Goal: Transaction & Acquisition: Purchase product/service

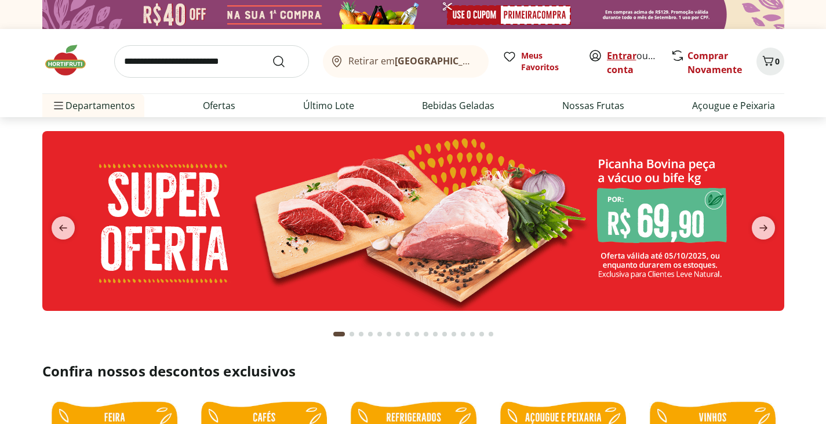
click at [619, 51] on link "Entrar" at bounding box center [622, 55] width 30 height 13
click at [759, 230] on icon "next" at bounding box center [764, 228] width 14 height 14
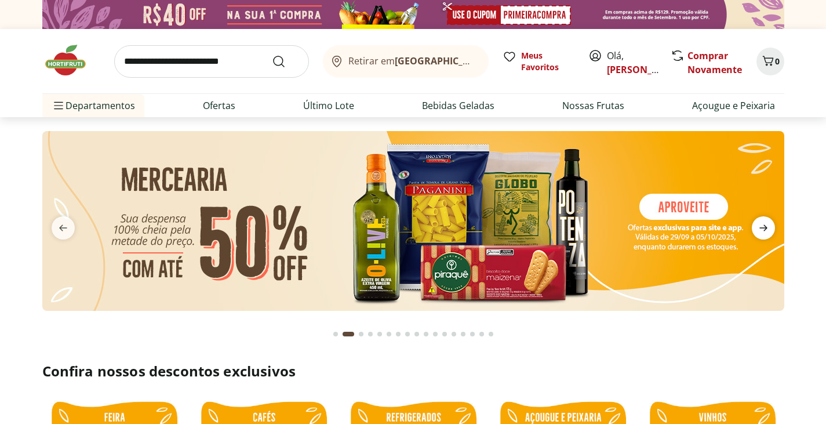
click at [759, 230] on icon "next" at bounding box center [764, 228] width 14 height 14
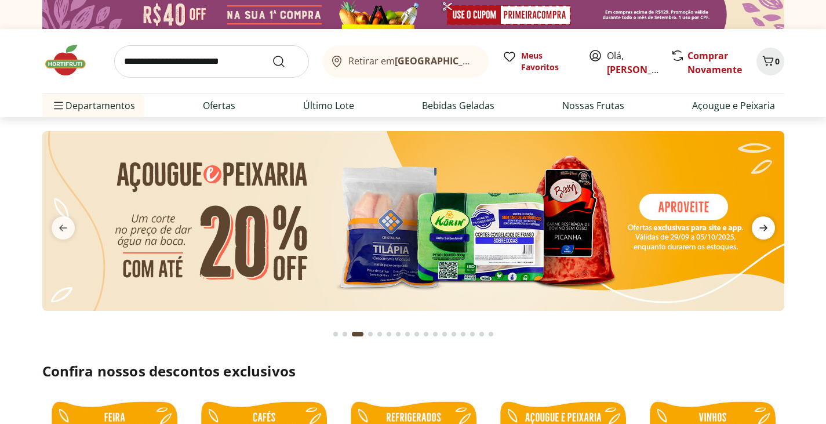
click at [759, 230] on icon "next" at bounding box center [764, 228] width 14 height 14
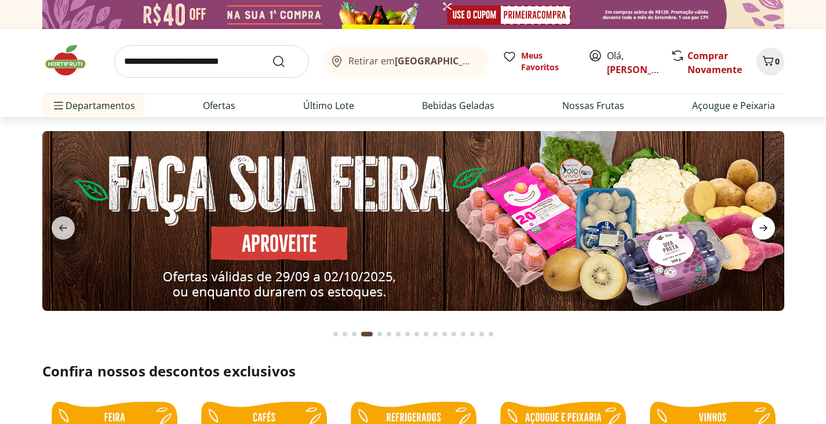
click at [759, 230] on icon "next" at bounding box center [764, 228] width 14 height 14
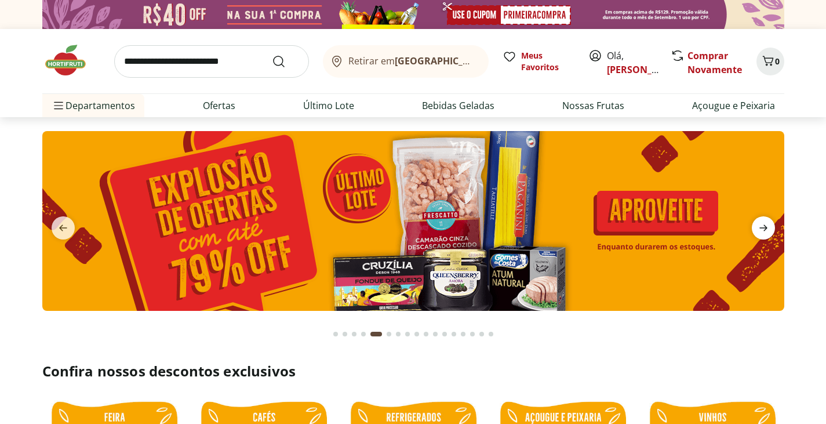
click at [759, 230] on icon "next" at bounding box center [764, 228] width 14 height 14
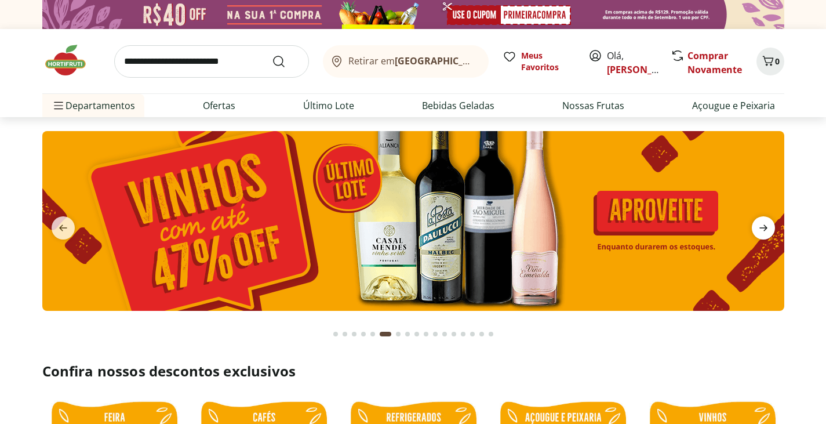
click at [759, 230] on icon "next" at bounding box center [764, 228] width 14 height 14
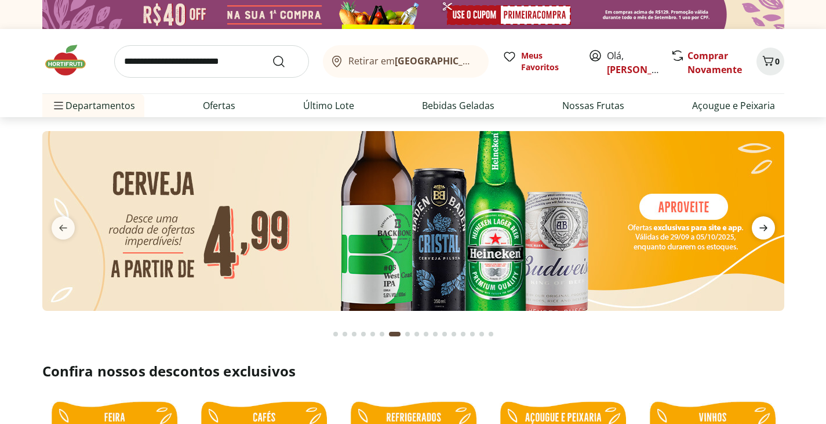
click at [759, 230] on icon "next" at bounding box center [764, 228] width 14 height 14
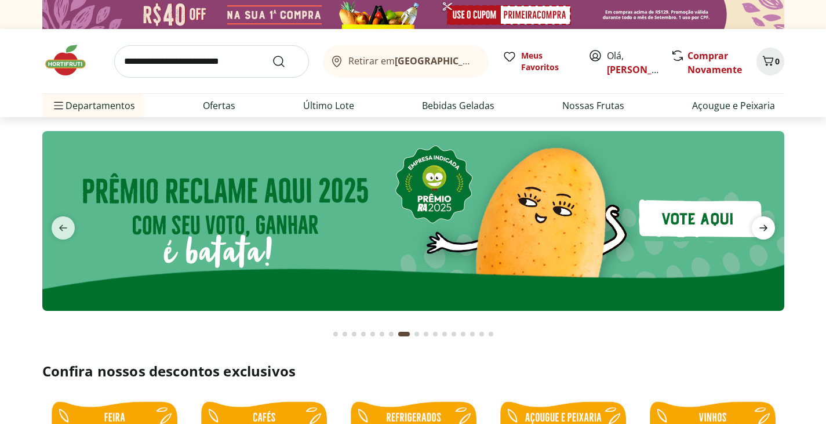
click at [759, 230] on icon "next" at bounding box center [764, 228] width 14 height 14
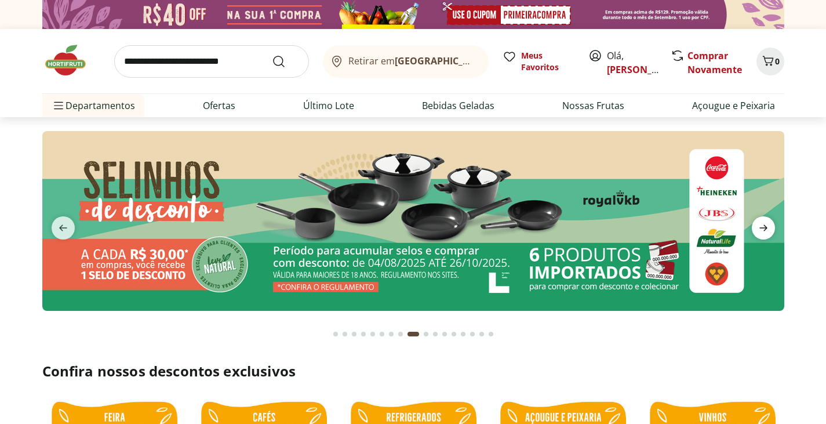
click at [759, 230] on icon "next" at bounding box center [764, 228] width 14 height 14
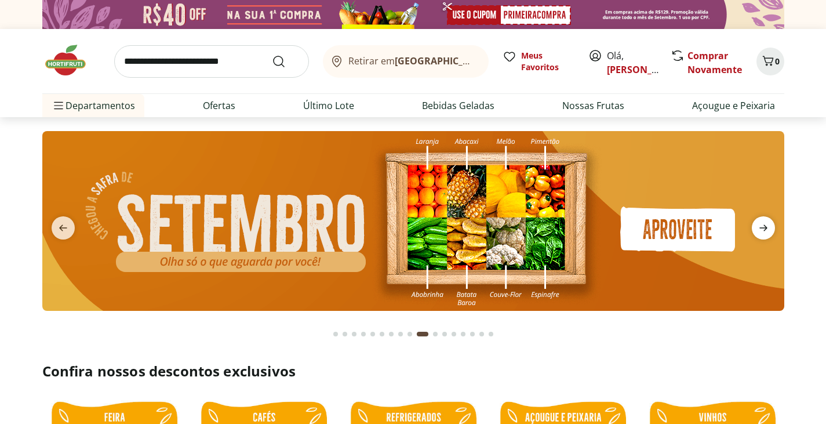
click at [759, 230] on icon "next" at bounding box center [764, 228] width 14 height 14
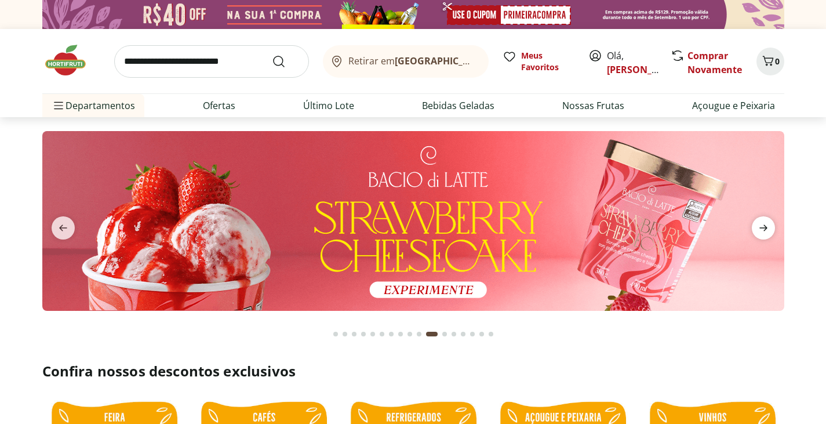
click at [759, 230] on icon "next" at bounding box center [764, 228] width 14 height 14
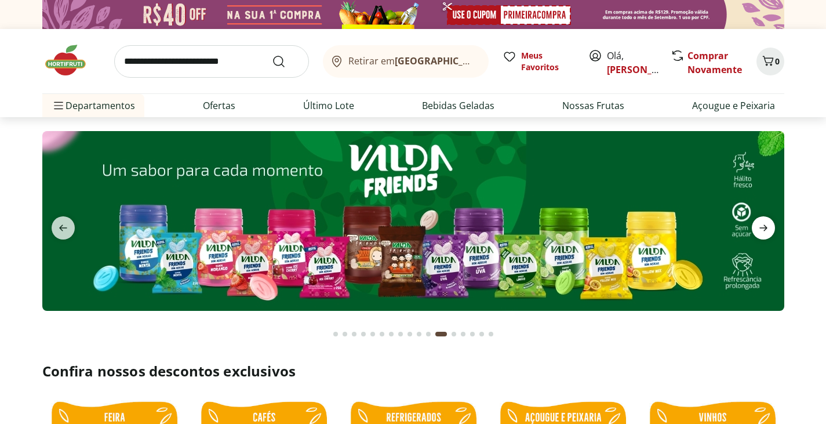
click at [759, 230] on icon "next" at bounding box center [764, 228] width 14 height 14
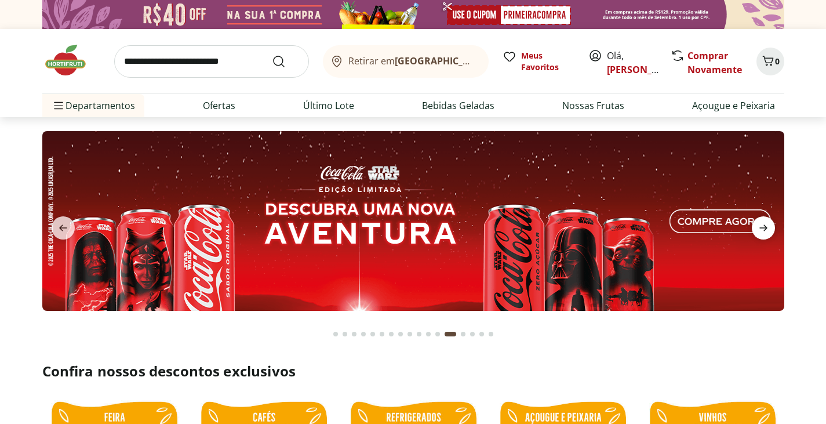
click at [759, 230] on icon "next" at bounding box center [764, 228] width 14 height 14
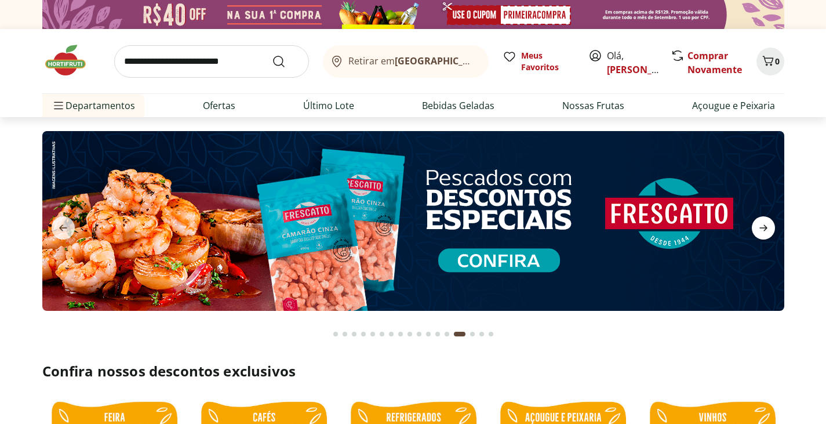
click at [759, 230] on icon "next" at bounding box center [764, 228] width 14 height 14
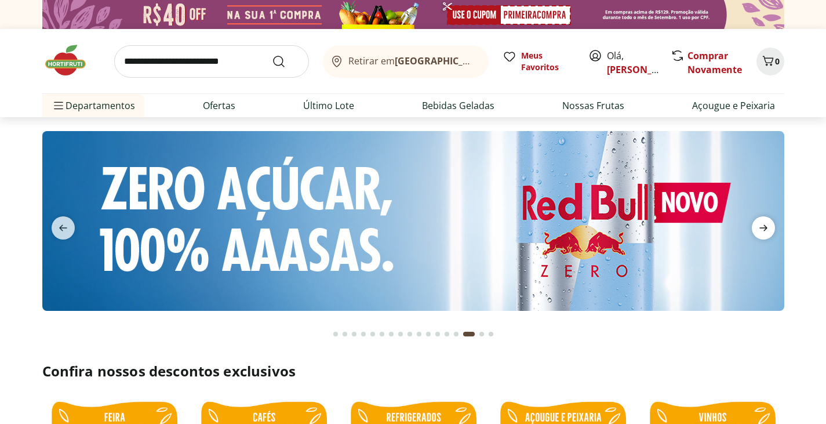
click at [759, 230] on icon "next" at bounding box center [764, 228] width 14 height 14
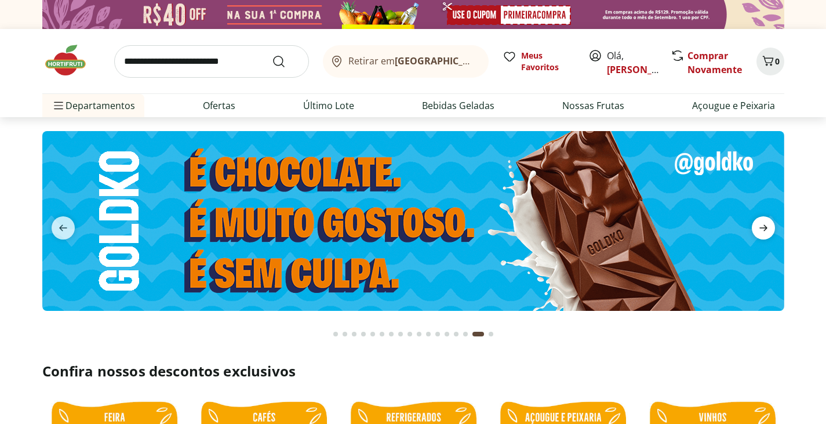
click at [759, 230] on icon "next" at bounding box center [764, 228] width 14 height 14
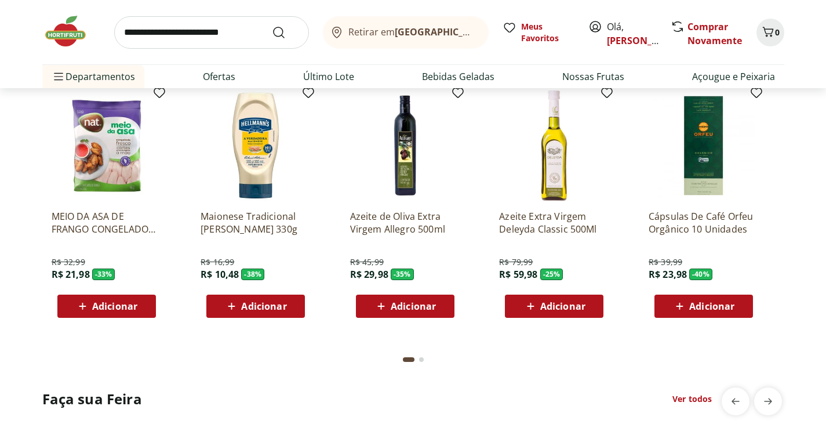
scroll to position [1044, 0]
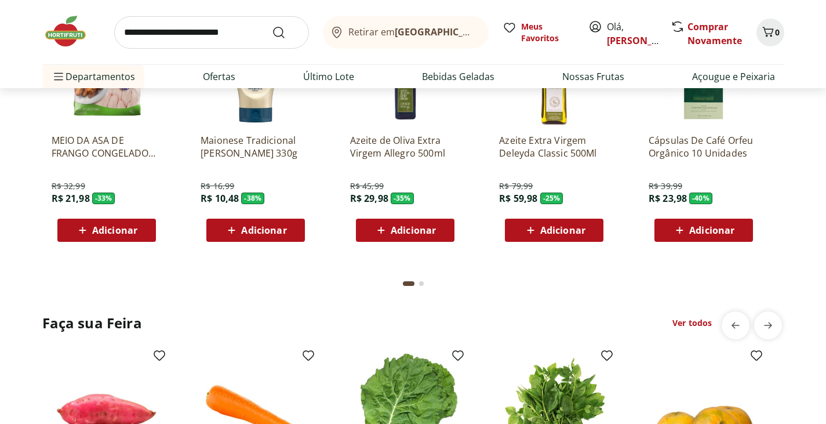
click at [419, 282] on div "Go to page 2 from fs-carousel" at bounding box center [421, 283] width 5 height 5
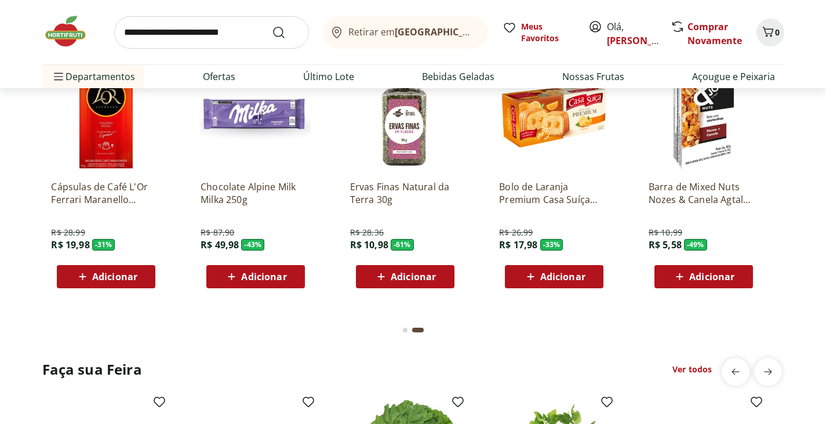
scroll to position [928, 0]
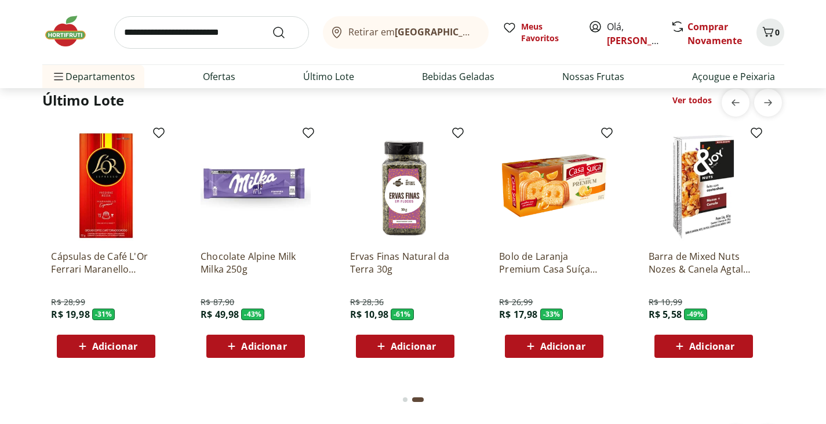
click at [403, 402] on button "Go to page 1 from fs-carousel" at bounding box center [405, 400] width 9 height 28
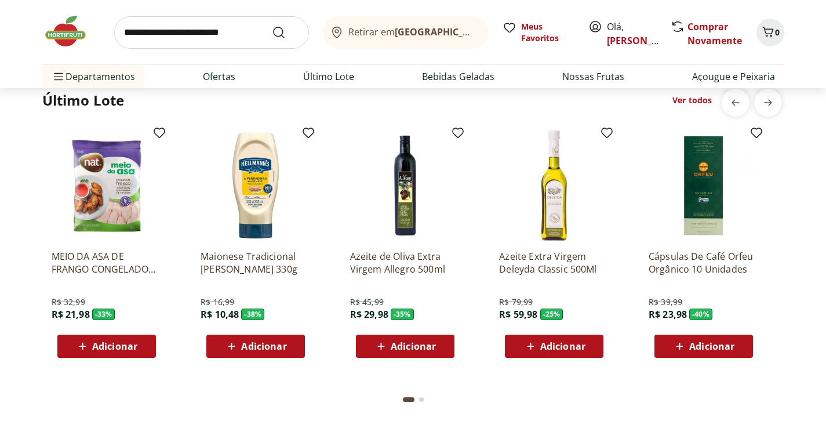
scroll to position [0, 0]
click at [536, 250] on p "Azeite Extra Virgem Deleyda Classic 500Ml" at bounding box center [554, 263] width 110 height 26
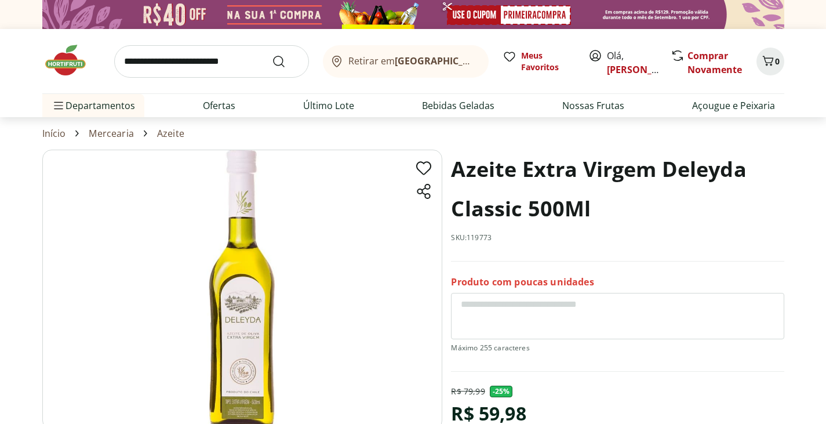
click at [173, 133] on link "Azeite" at bounding box center [170, 133] width 27 height 10
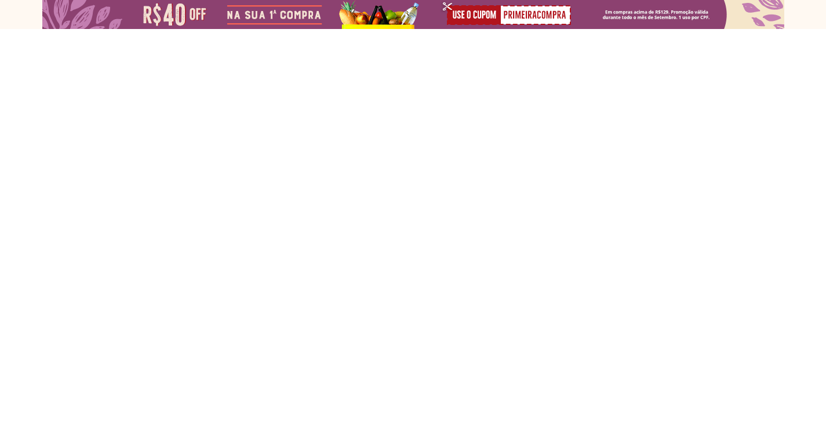
select select "**********"
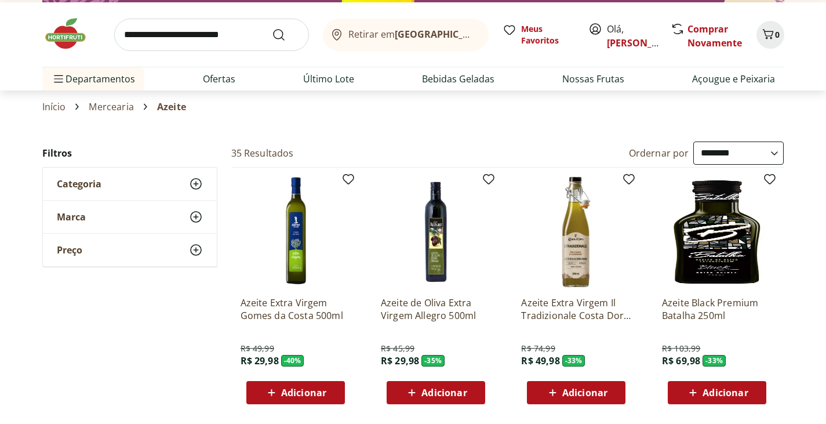
scroll to position [38, 0]
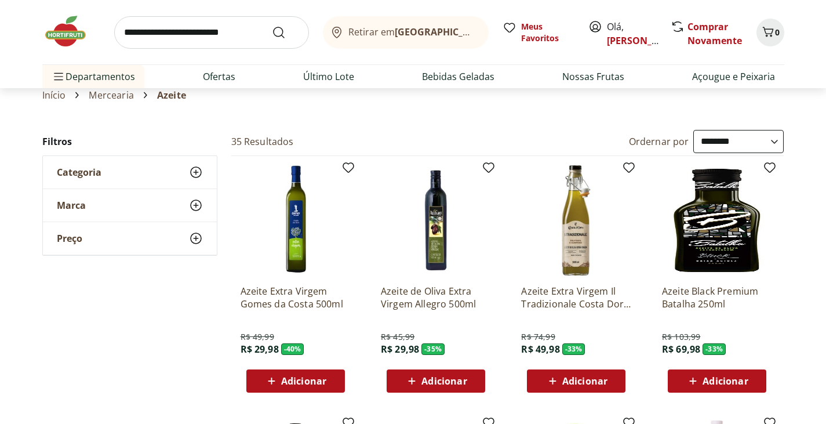
click at [570, 379] on span "Adicionar" at bounding box center [584, 380] width 45 height 9
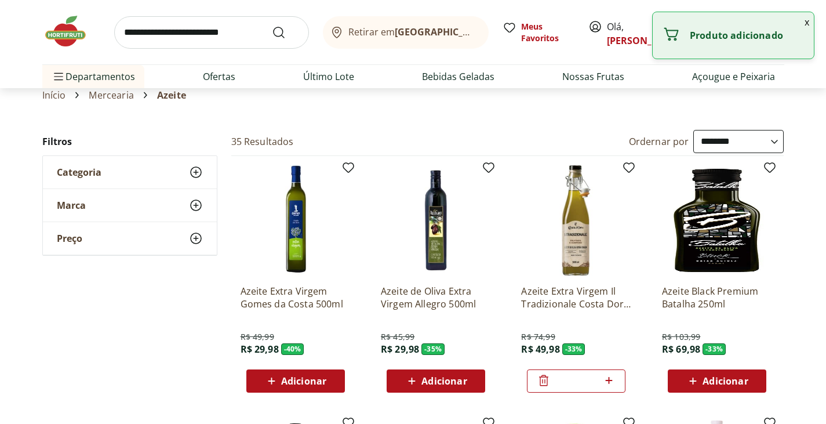
click at [606, 381] on icon at bounding box center [609, 380] width 14 height 14
type input "*"
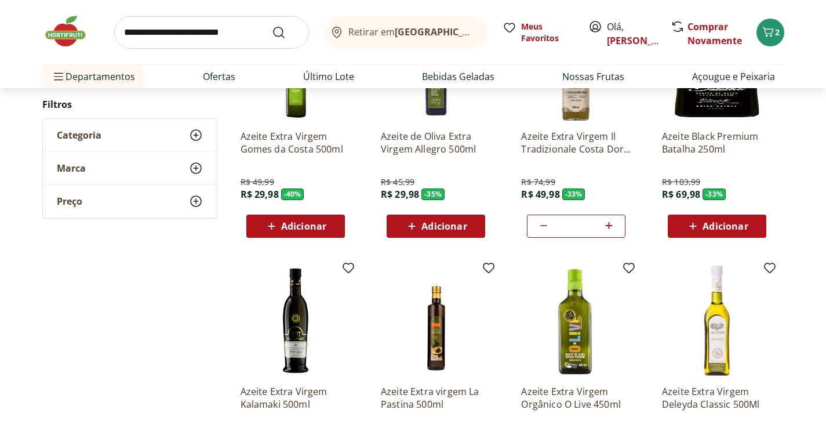
scroll to position [309, 0]
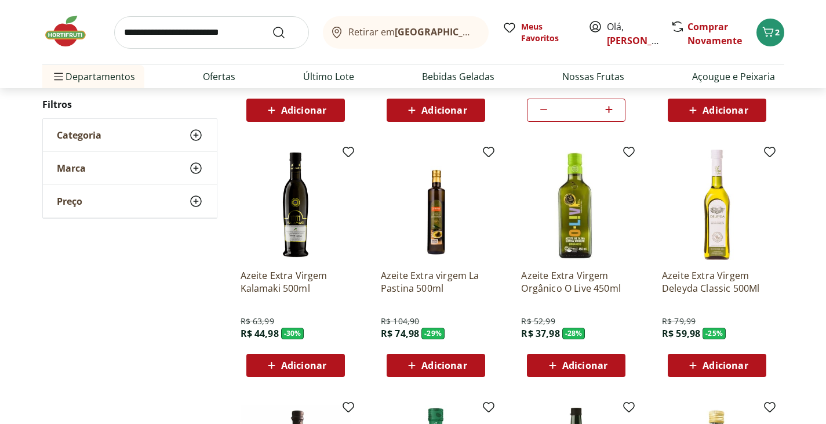
click at [326, 370] on div "Adicionar" at bounding box center [296, 365] width 80 height 21
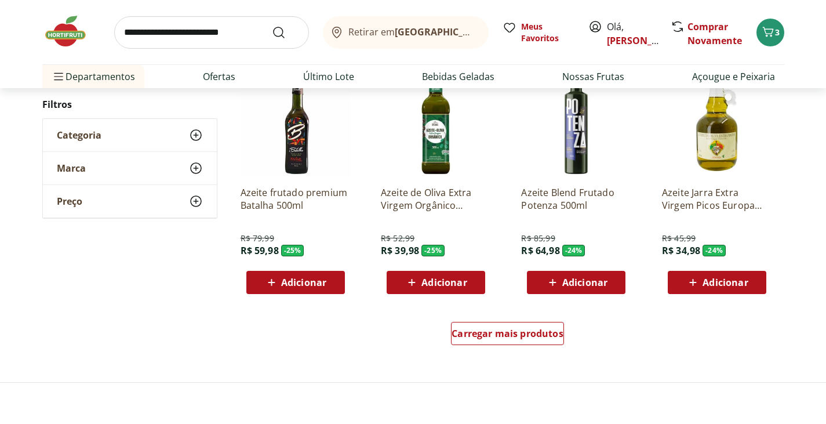
scroll to position [657, 0]
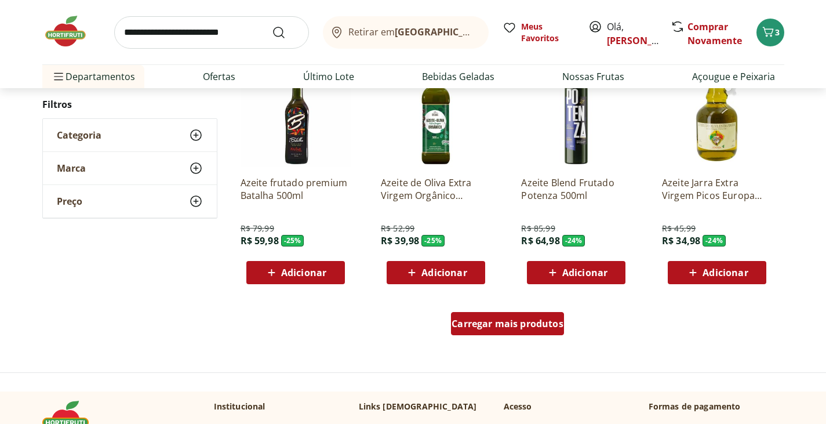
click at [519, 329] on div "Carregar mais produtos" at bounding box center [507, 323] width 113 height 23
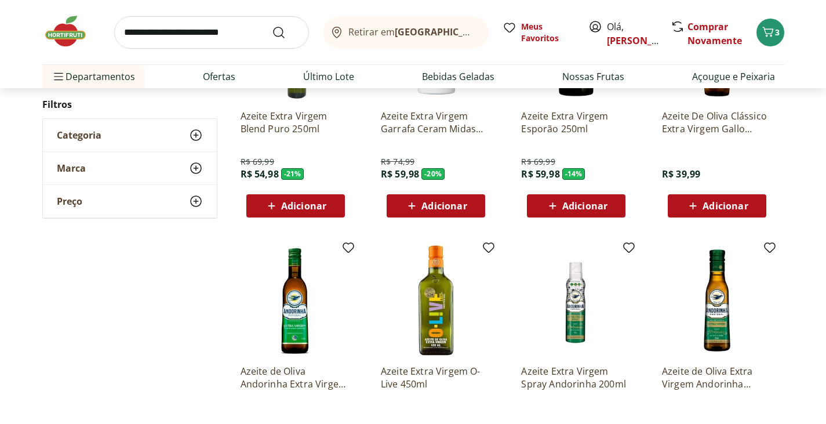
scroll to position [1198, 0]
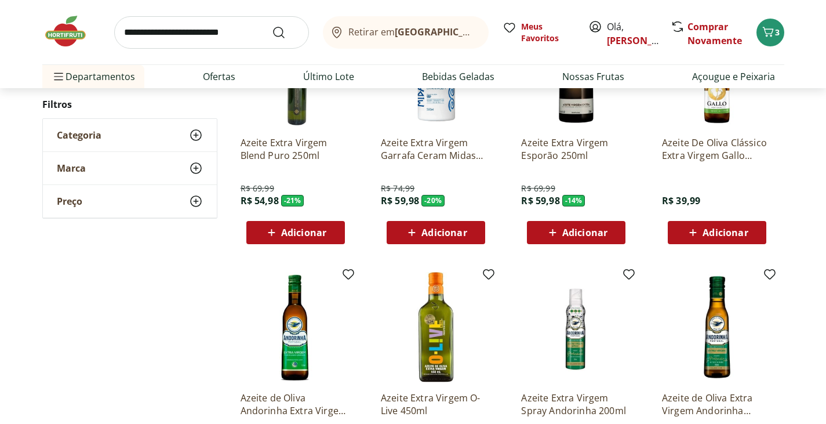
click at [457, 228] on span "Adicionar" at bounding box center [443, 232] width 45 height 9
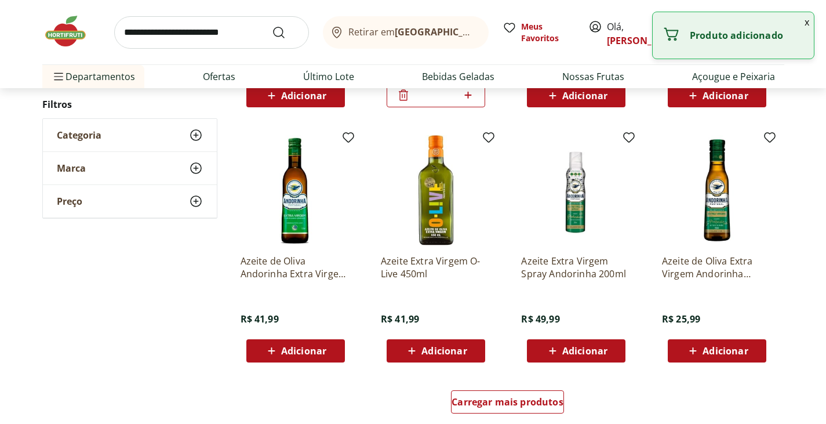
scroll to position [1353, 0]
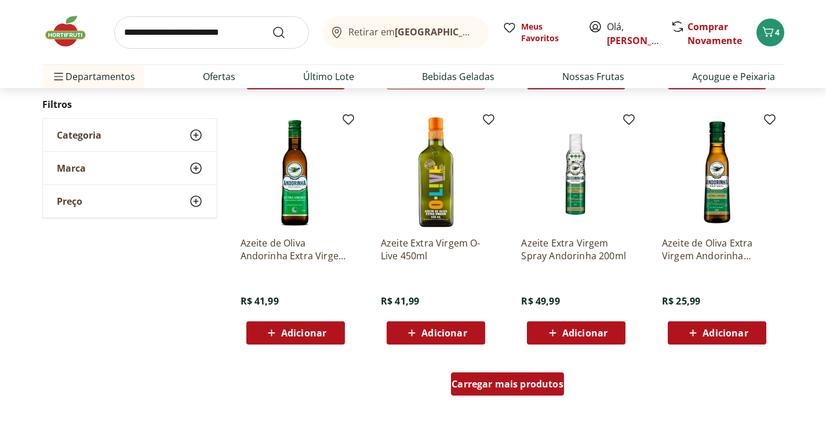
click at [540, 391] on div "Carregar mais produtos" at bounding box center [507, 383] width 113 height 23
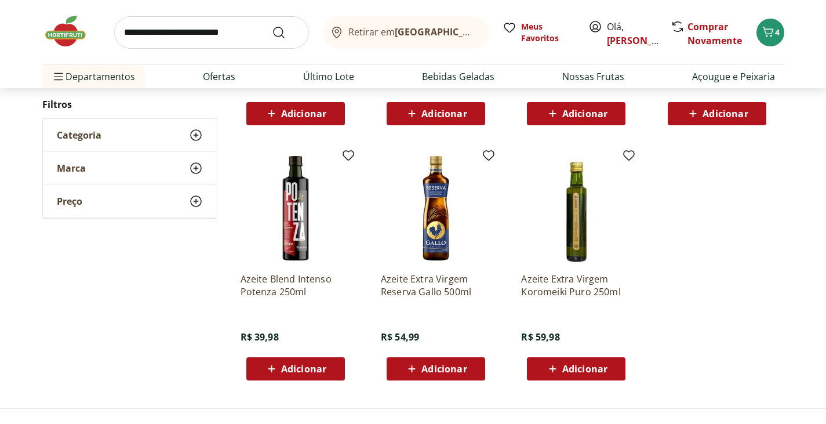
scroll to position [2087, 0]
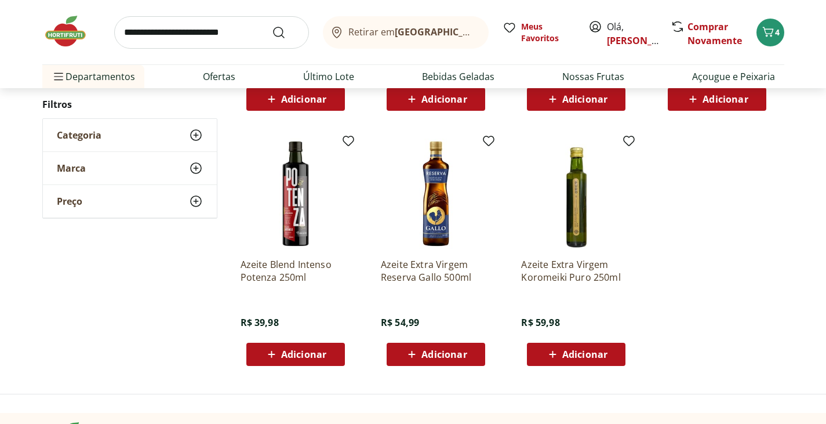
click at [292, 359] on span "Adicionar" at bounding box center [303, 354] width 45 height 9
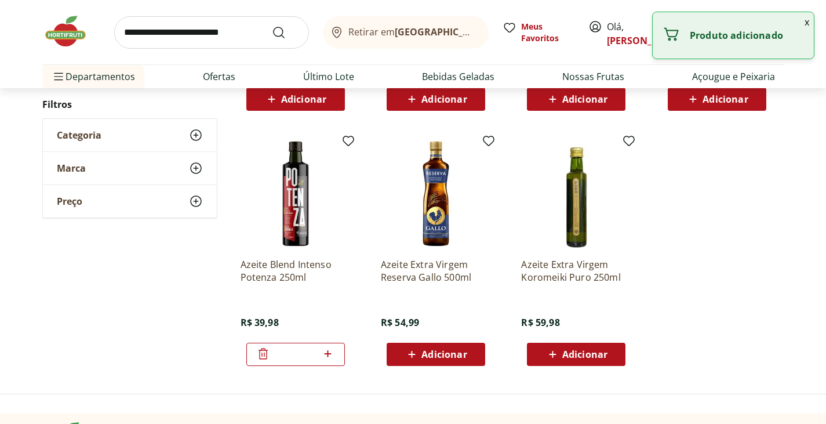
click at [267, 357] on icon at bounding box center [263, 354] width 14 height 14
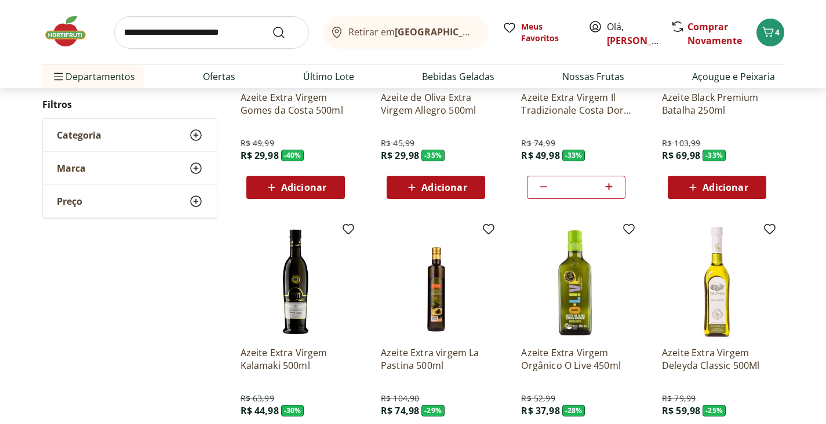
scroll to position [116, 0]
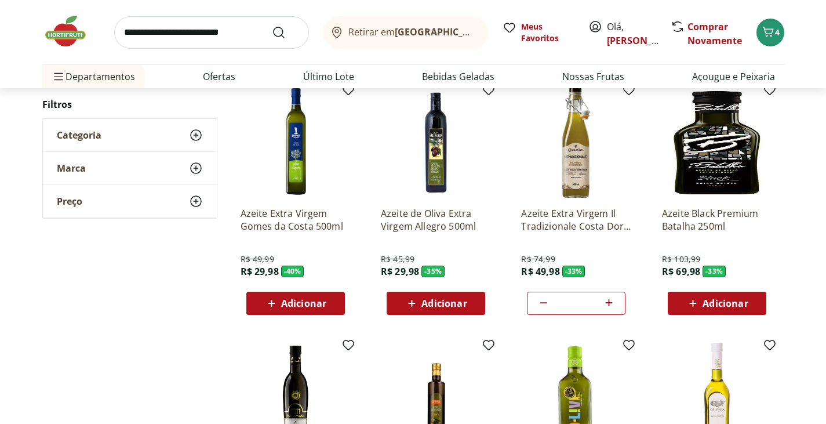
click at [730, 304] on span "Adicionar" at bounding box center [725, 303] width 45 height 9
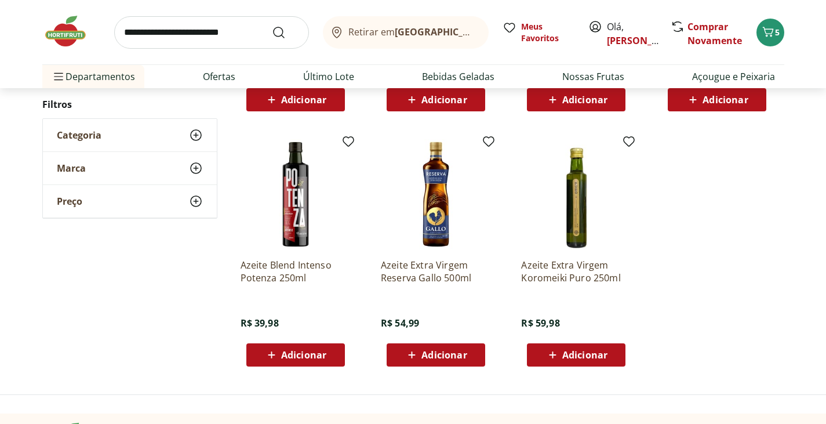
scroll to position [2087, 0]
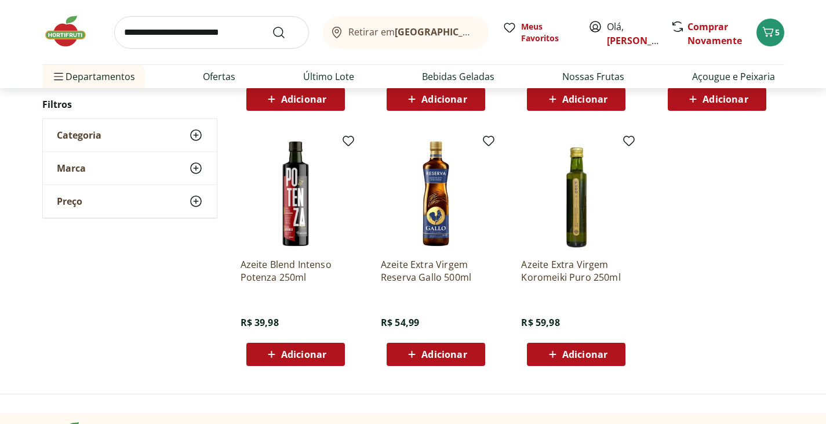
click at [268, 357] on icon at bounding box center [271, 354] width 14 height 14
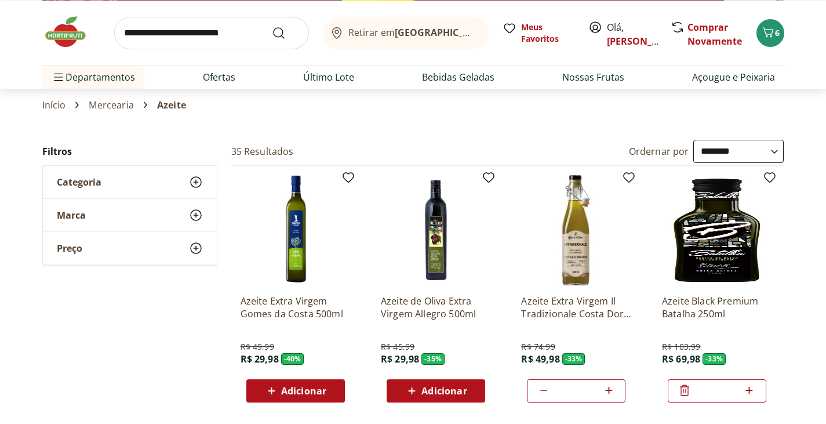
scroll to position [0, 0]
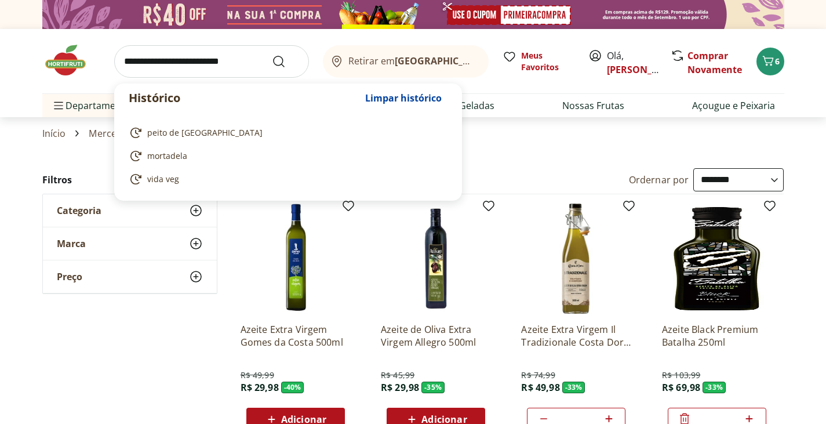
click at [230, 64] on input "search" at bounding box center [211, 61] width 195 height 32
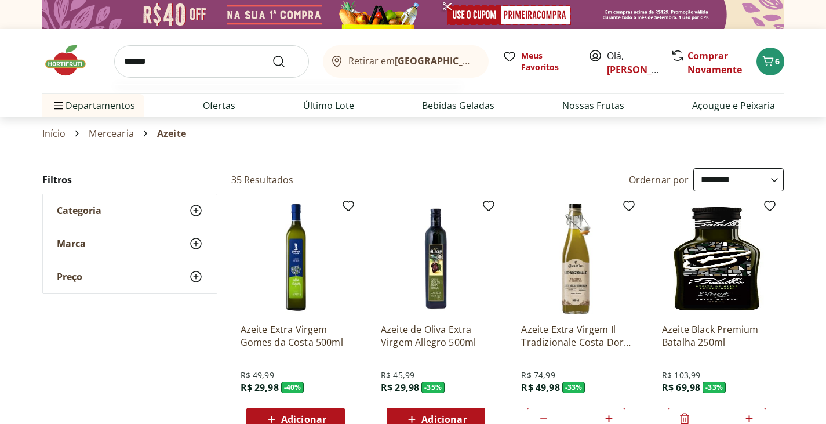
type input "******"
click at [272, 54] on button "Submit Search" at bounding box center [286, 61] width 28 height 14
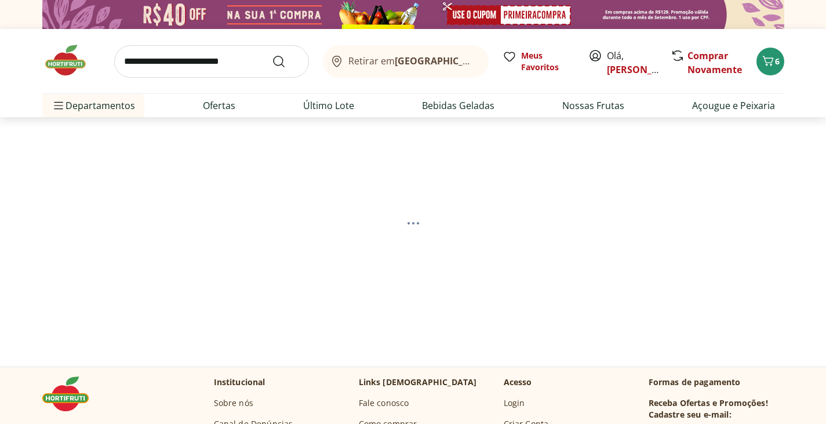
select select "**********"
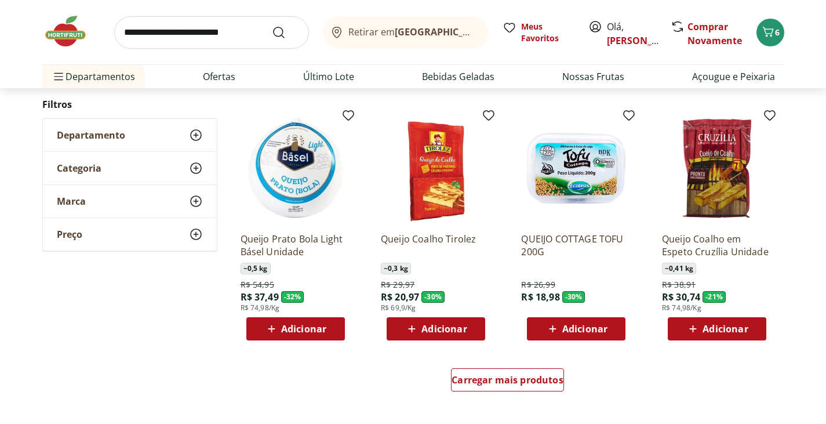
scroll to position [657, 0]
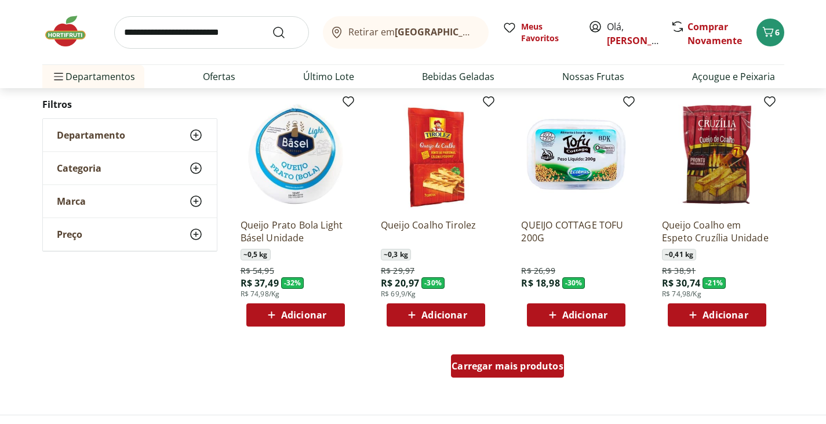
click at [509, 373] on div "Carregar mais produtos" at bounding box center [507, 365] width 113 height 23
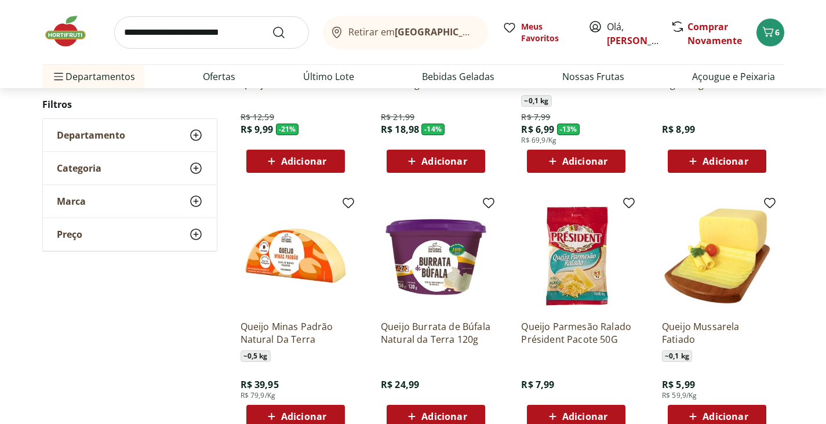
scroll to position [1159, 0]
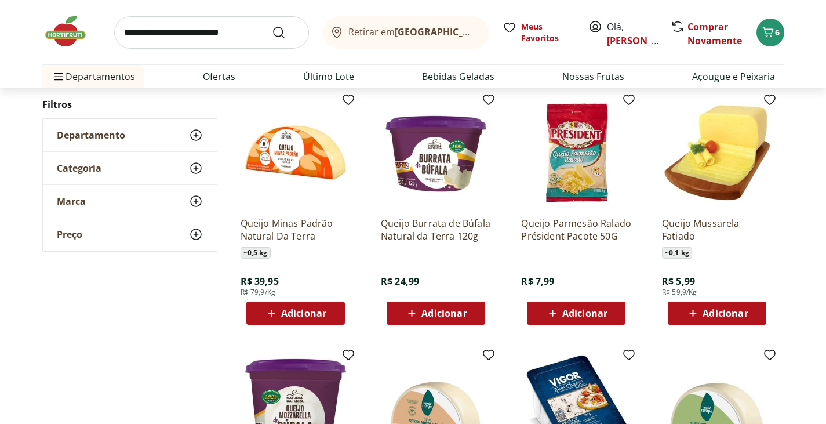
click at [728, 318] on span "Adicionar" at bounding box center [725, 312] width 45 height 9
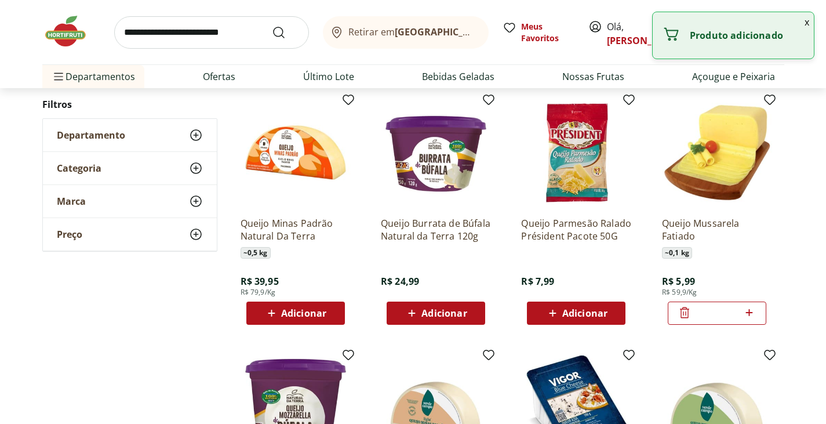
click at [753, 312] on icon at bounding box center [749, 313] width 14 height 14
type input "*"
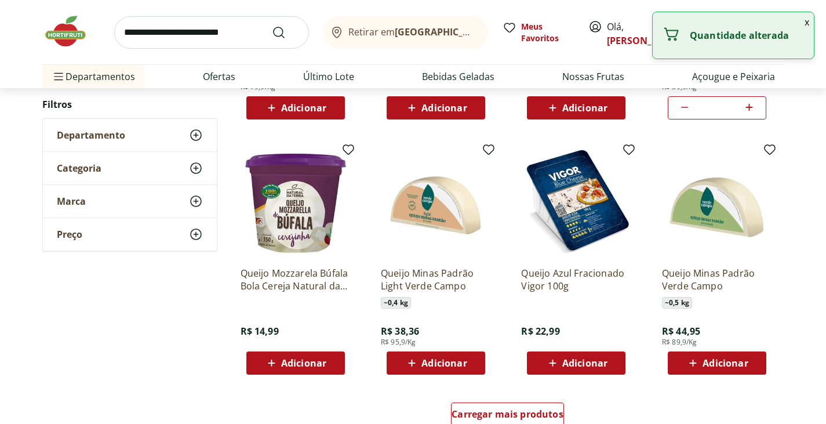
scroll to position [1468, 0]
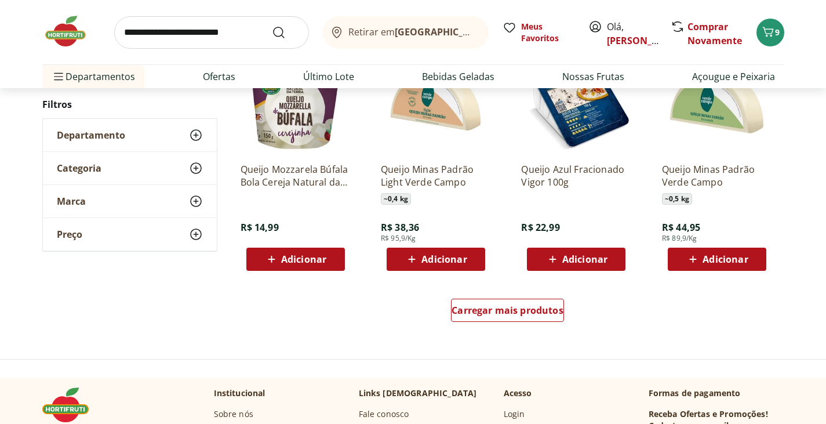
click at [190, 35] on input "search" at bounding box center [211, 32] width 195 height 32
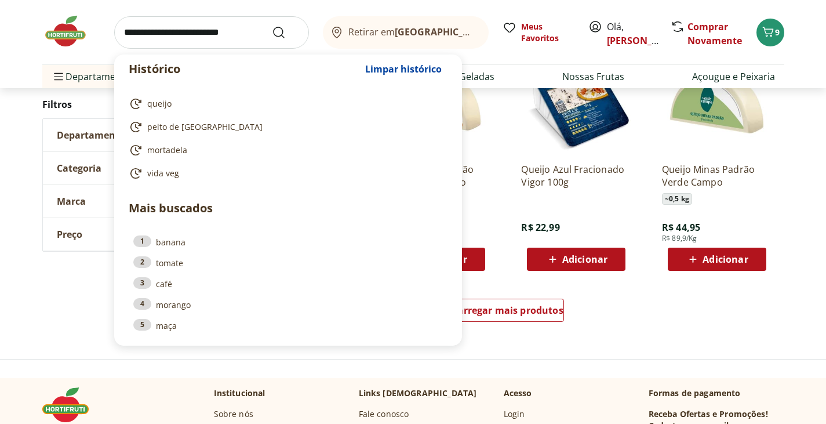
click at [202, 125] on link "peito de [GEOGRAPHIC_DATA]" at bounding box center [286, 127] width 314 height 14
type input "**********"
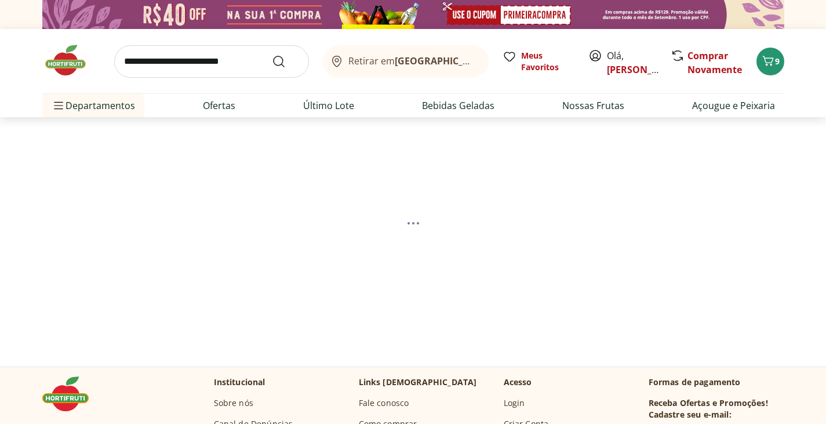
select select "**********"
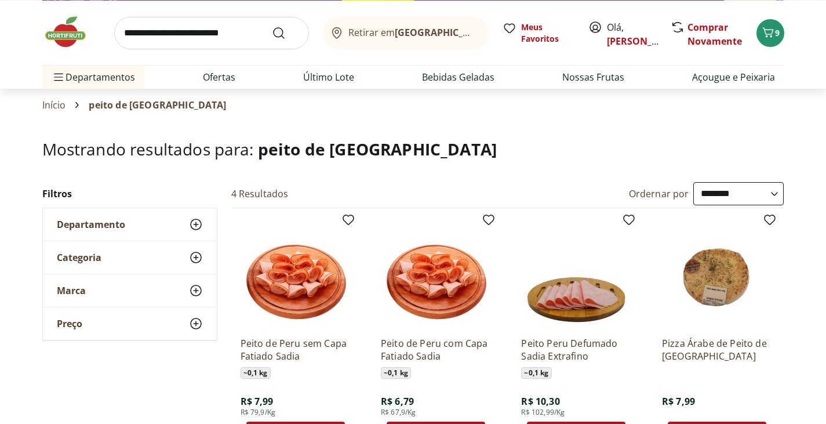
scroll to position [77, 0]
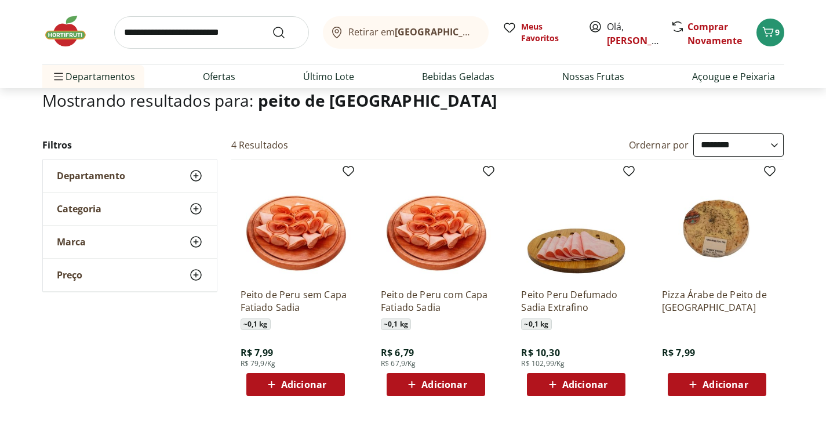
click at [591, 381] on span "Adicionar" at bounding box center [584, 384] width 45 height 9
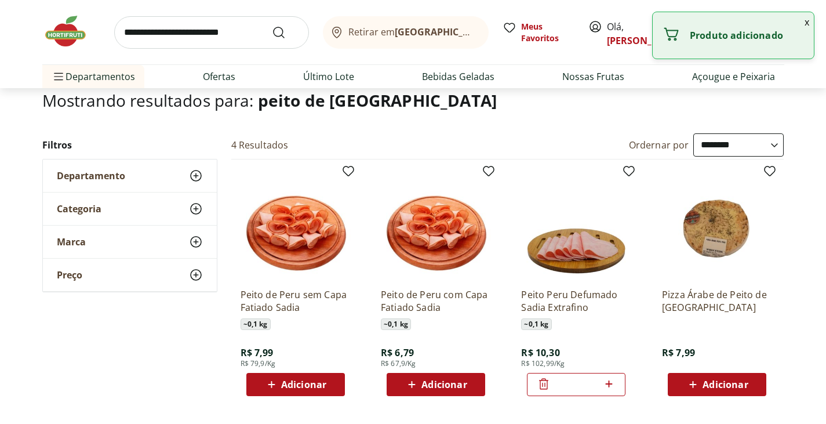
click at [614, 383] on icon at bounding box center [609, 384] width 14 height 14
type input "*"
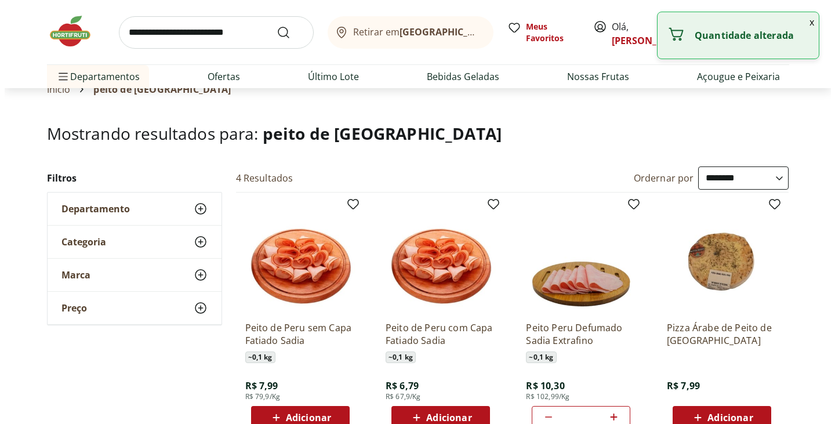
scroll to position [0, 0]
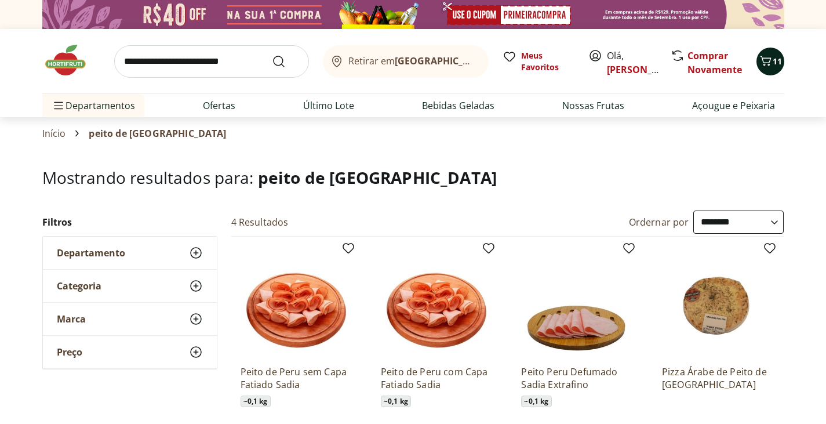
click at [776, 66] on span "11" at bounding box center [777, 61] width 9 height 11
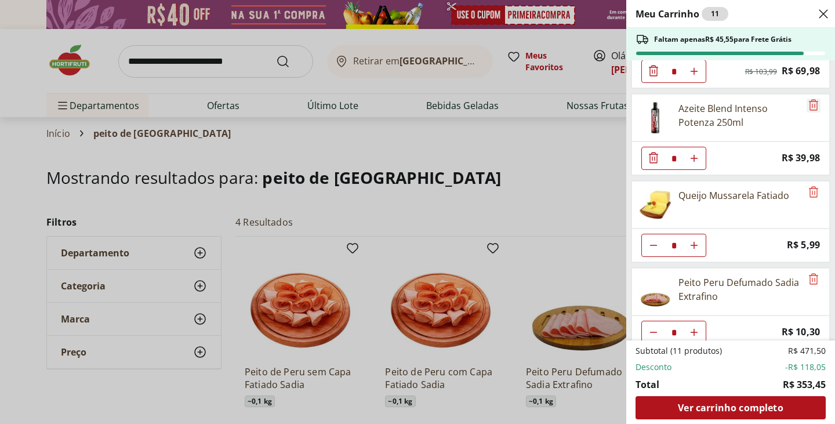
scroll to position [333, 0]
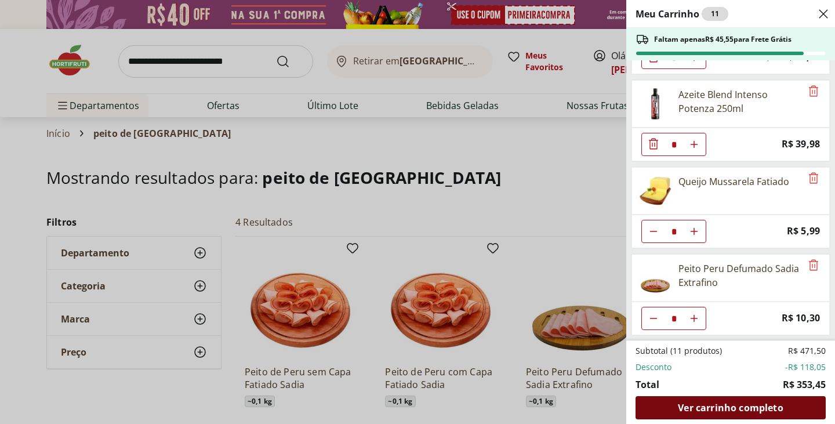
click at [750, 410] on span "Ver carrinho completo" at bounding box center [730, 407] width 105 height 9
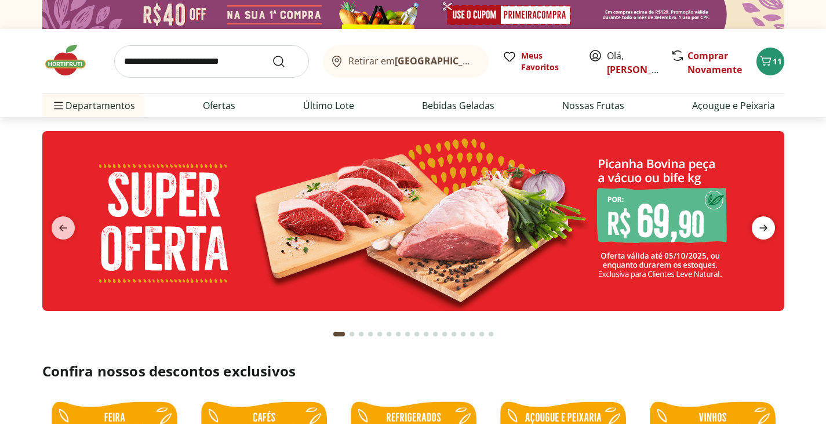
click at [768, 228] on icon "next" at bounding box center [764, 228] width 14 height 14
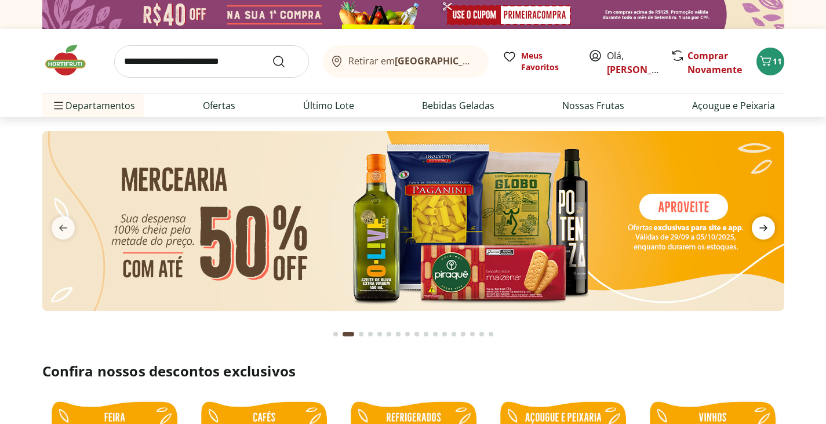
click at [768, 228] on icon "next" at bounding box center [764, 228] width 14 height 14
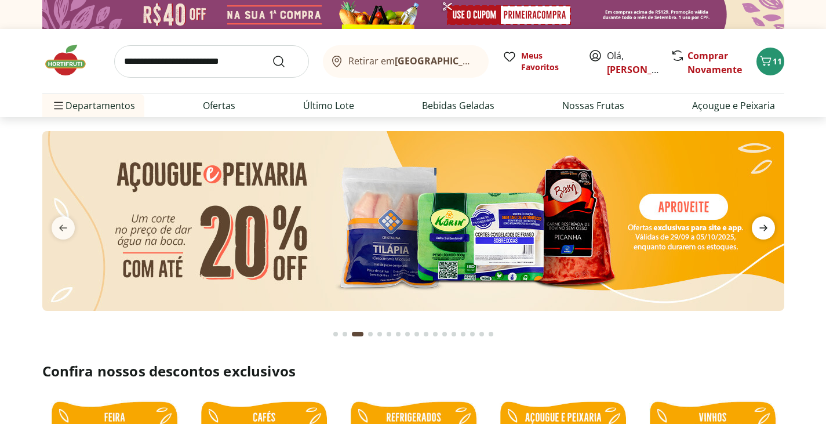
click at [758, 226] on icon "next" at bounding box center [764, 228] width 14 height 14
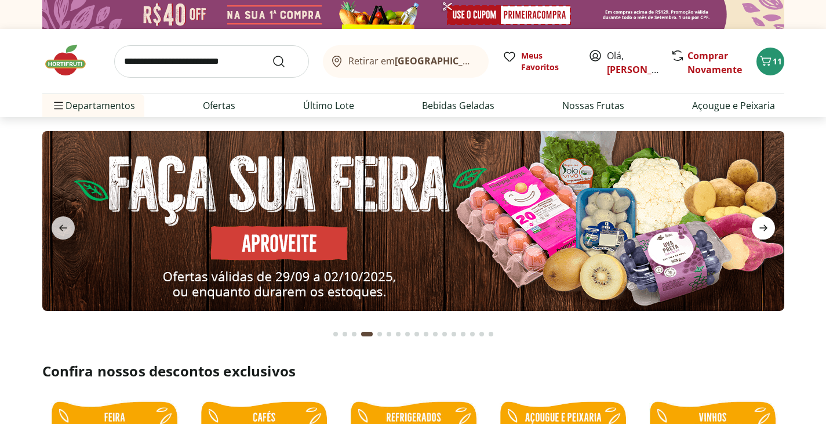
click at [758, 226] on icon "next" at bounding box center [764, 228] width 14 height 14
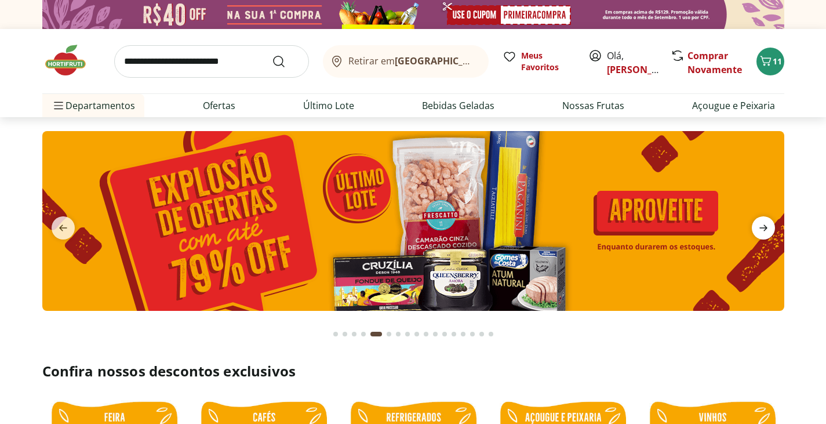
click at [758, 226] on icon "next" at bounding box center [764, 228] width 14 height 14
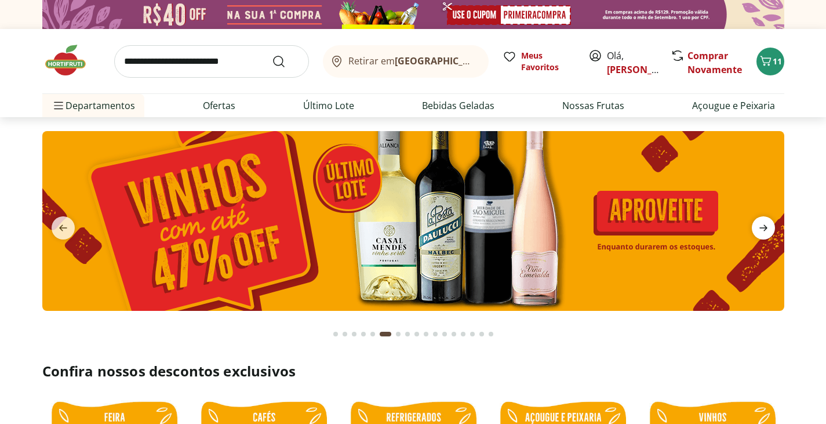
click at [758, 226] on icon "next" at bounding box center [764, 228] width 14 height 14
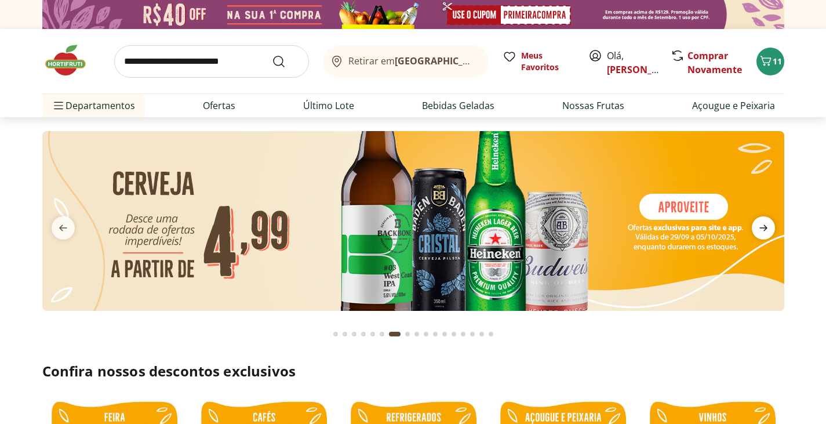
click at [758, 226] on icon "next" at bounding box center [764, 228] width 14 height 14
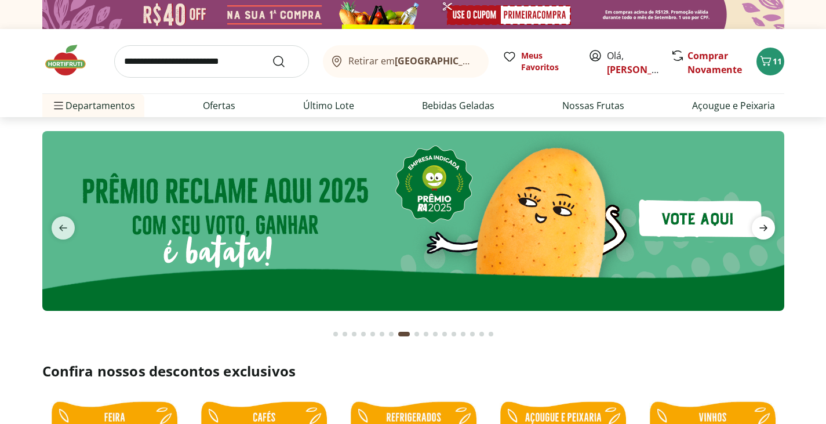
click at [758, 226] on icon "next" at bounding box center [764, 228] width 14 height 14
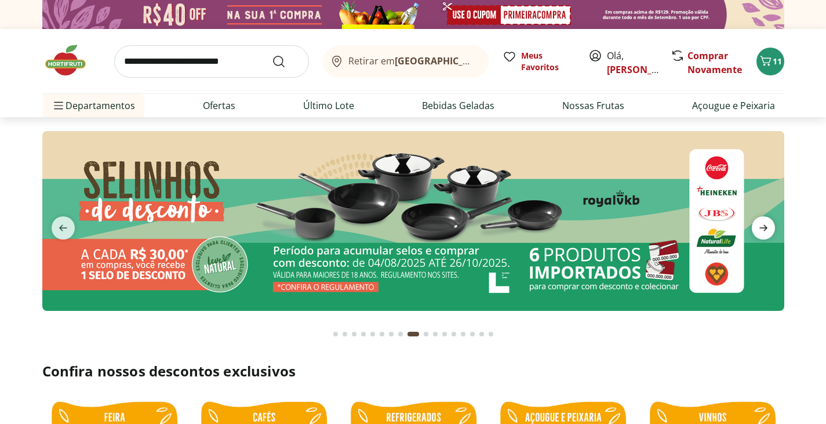
click at [758, 226] on icon "next" at bounding box center [764, 228] width 14 height 14
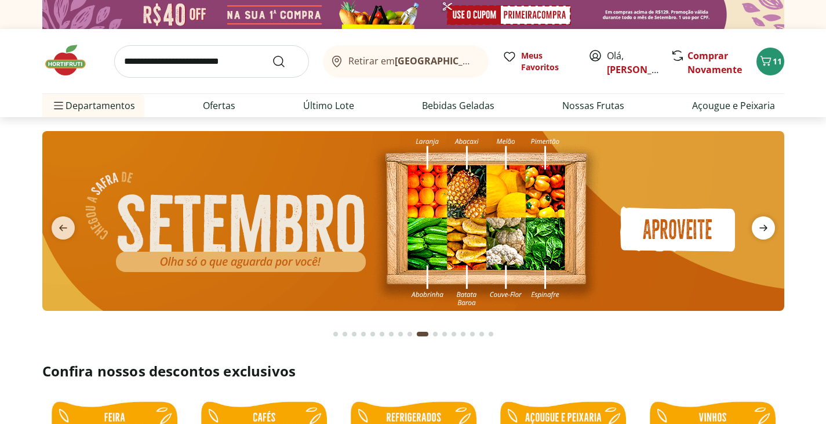
click at [758, 226] on icon "next" at bounding box center [764, 228] width 14 height 14
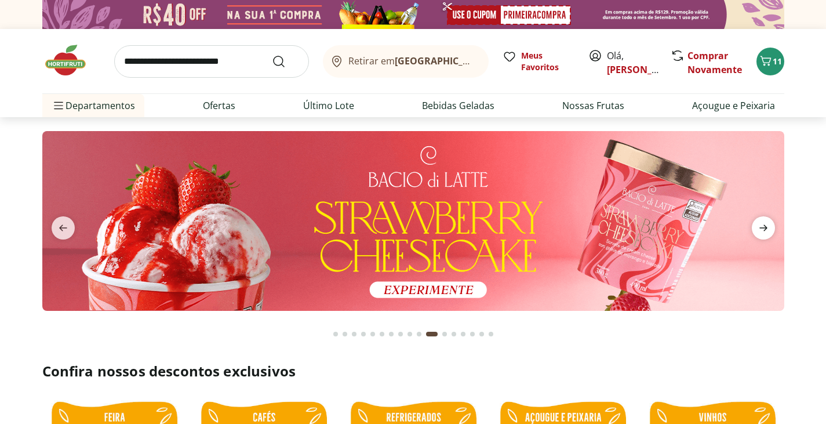
click at [758, 226] on icon "next" at bounding box center [764, 228] width 14 height 14
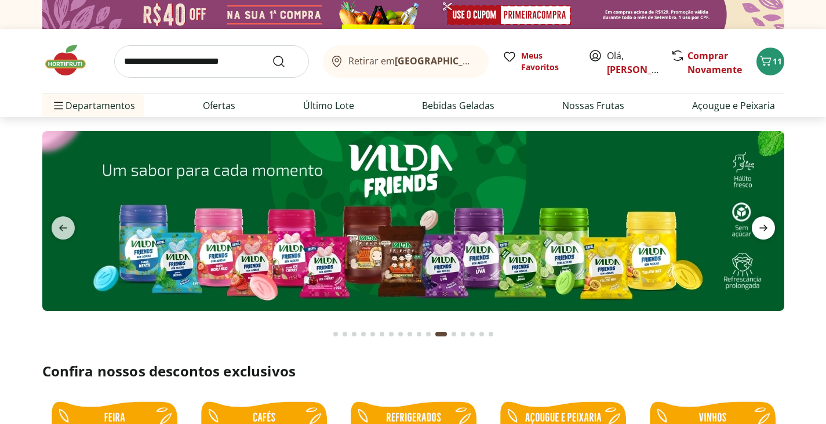
click at [758, 226] on icon "next" at bounding box center [764, 228] width 14 height 14
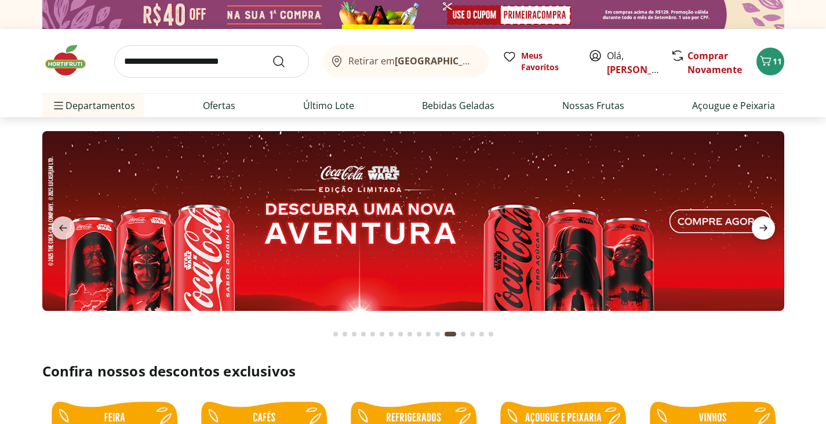
click at [758, 226] on icon "next" at bounding box center [764, 228] width 14 height 14
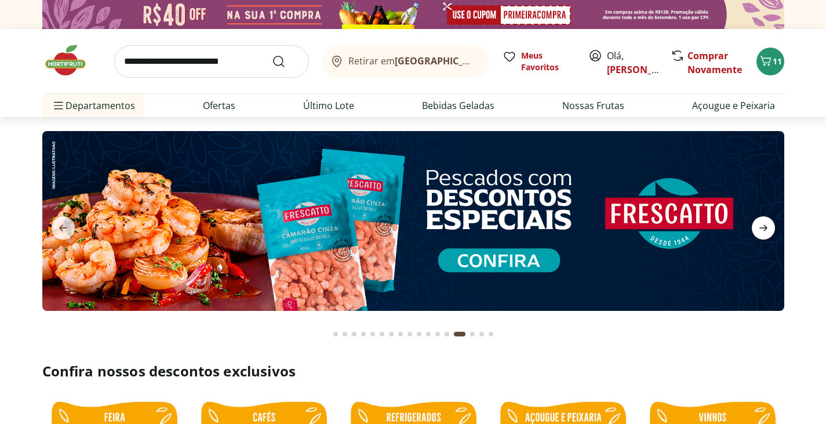
click at [758, 226] on icon "next" at bounding box center [764, 228] width 14 height 14
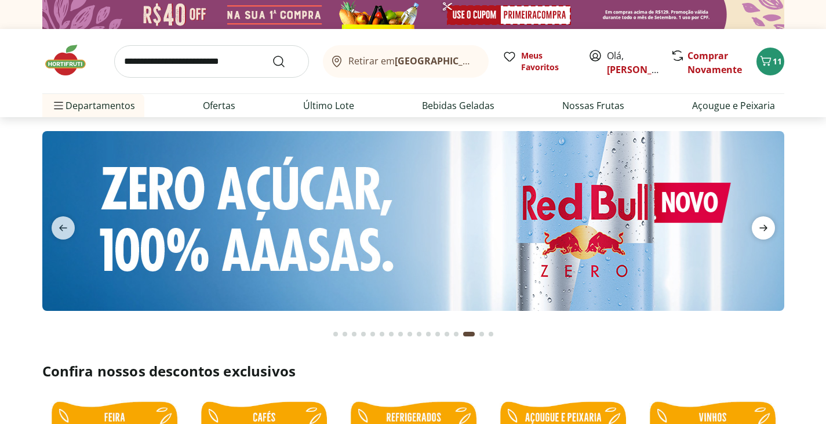
click at [758, 226] on icon "next" at bounding box center [764, 228] width 14 height 14
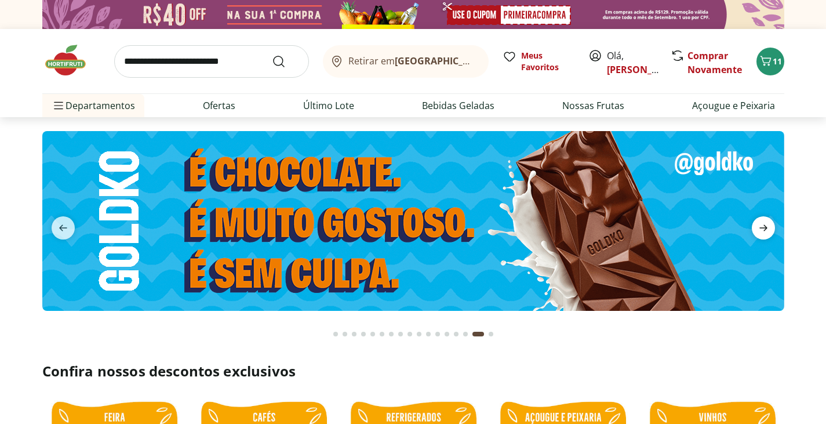
click at [758, 226] on icon "next" at bounding box center [764, 228] width 14 height 14
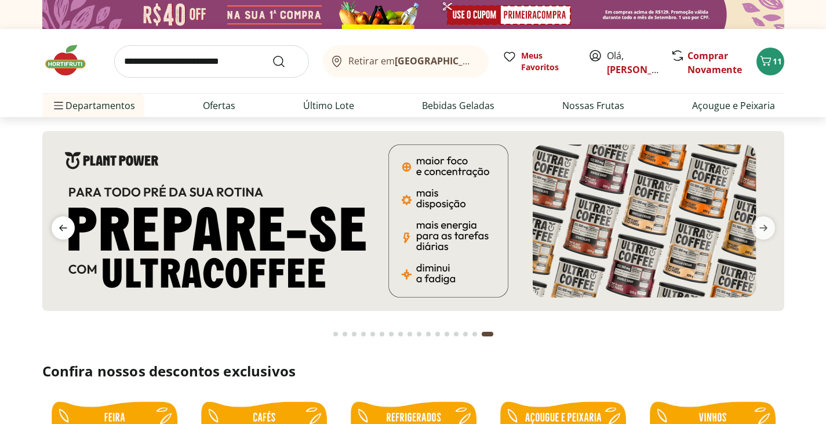
click at [58, 220] on span "previous" at bounding box center [63, 227] width 23 height 23
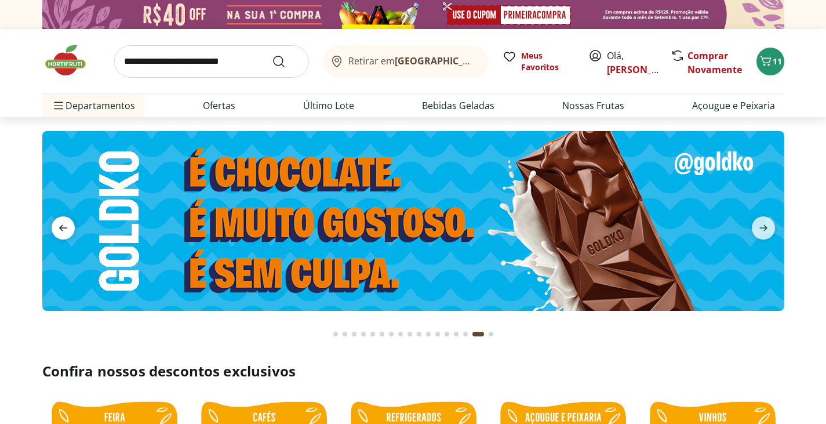
click at [58, 220] on span "previous" at bounding box center [63, 227] width 23 height 23
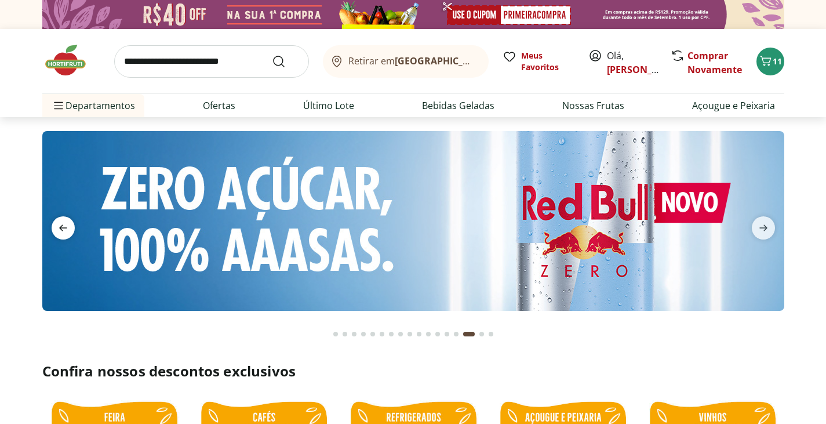
click at [58, 220] on span "previous" at bounding box center [63, 227] width 23 height 23
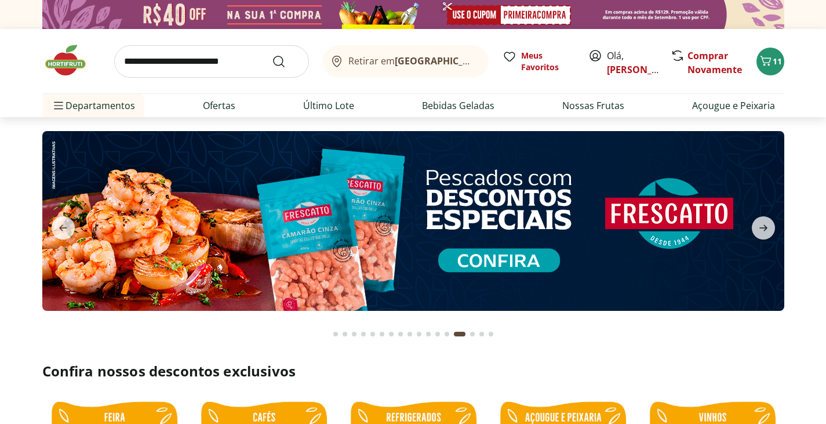
click at [453, 255] on img at bounding box center [413, 221] width 742 height 180
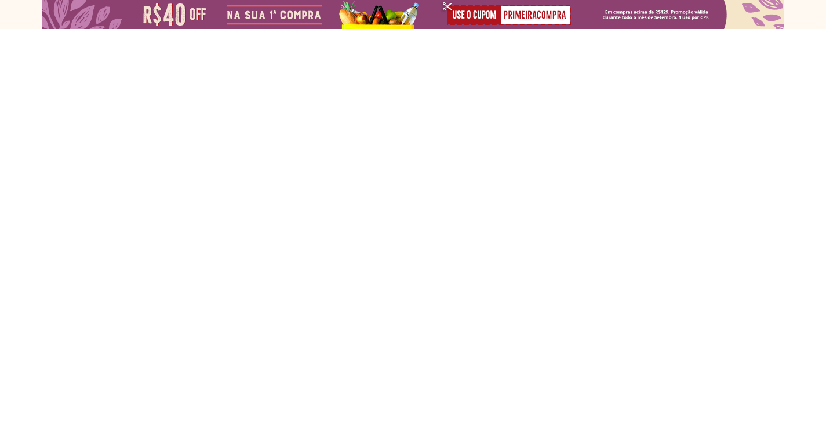
select select "**********"
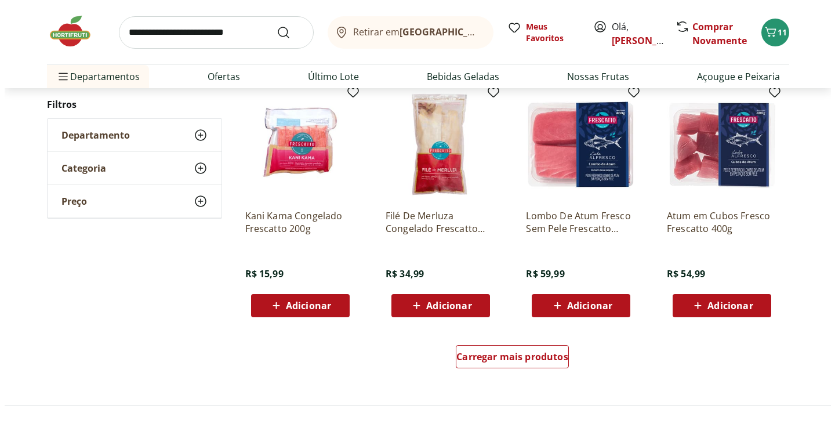
scroll to position [657, 0]
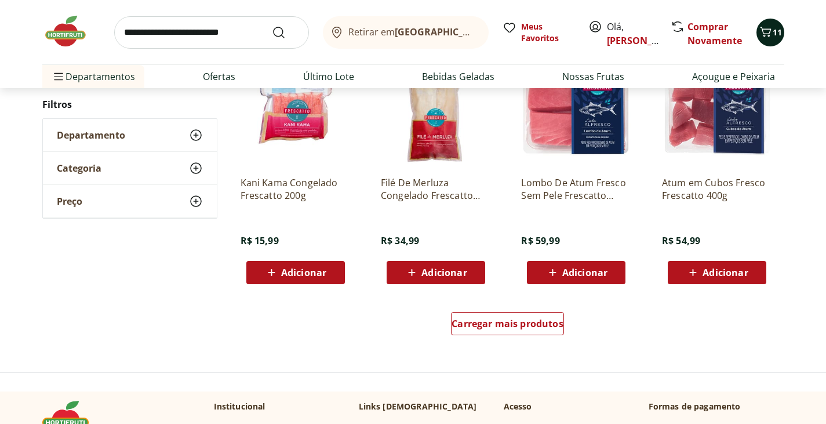
click at [769, 27] on icon "Carrinho" at bounding box center [766, 32] width 14 height 14
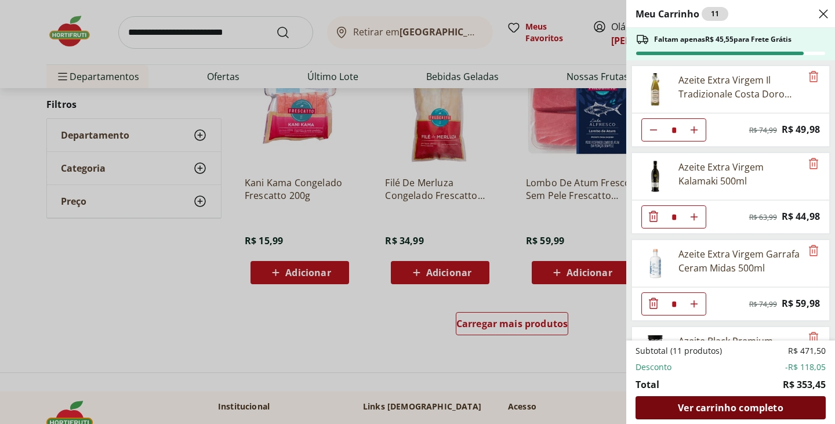
click at [695, 403] on span "Ver carrinho completo" at bounding box center [730, 407] width 105 height 9
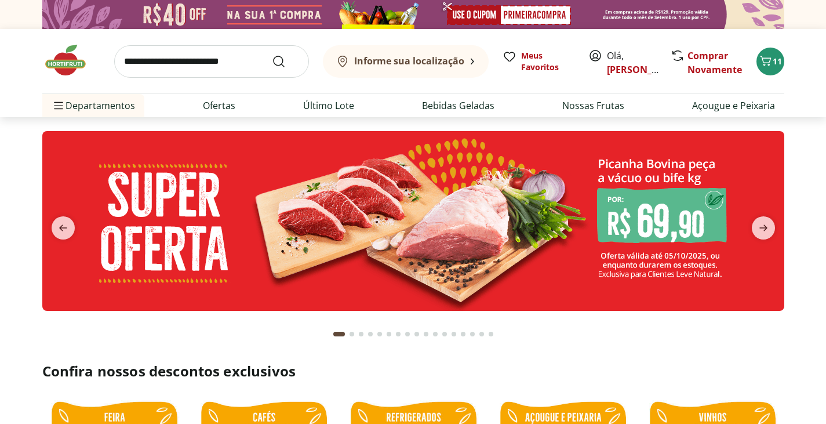
click at [189, 61] on input "search" at bounding box center [211, 61] width 195 height 32
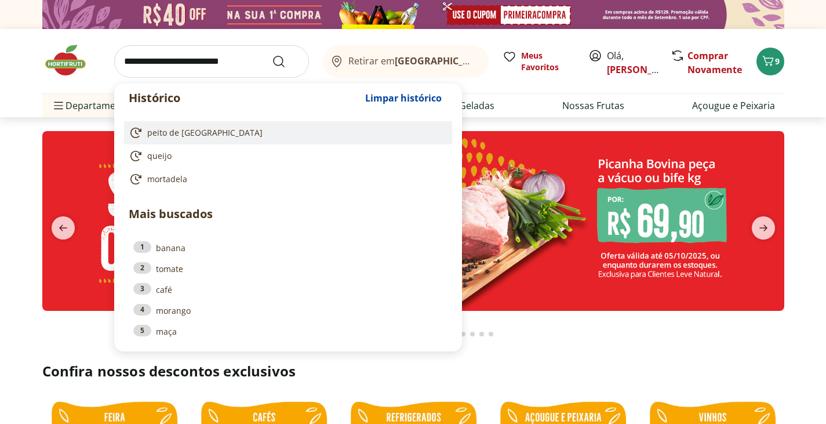
click at [209, 131] on link "peito de peru" at bounding box center [286, 133] width 314 height 14
type input "**********"
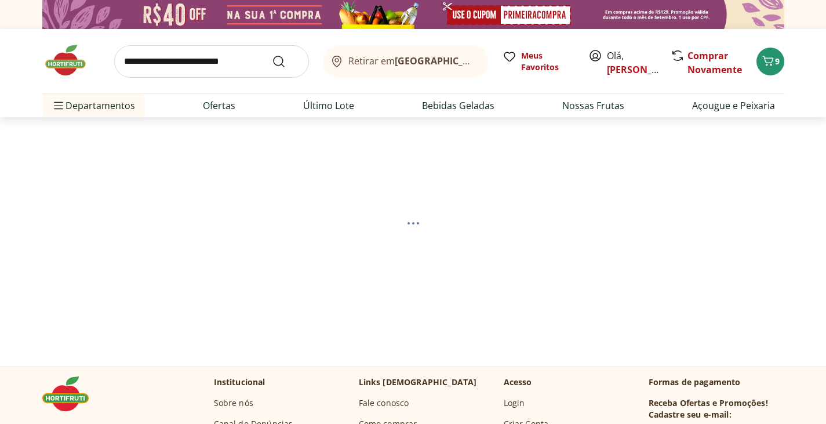
select select "**********"
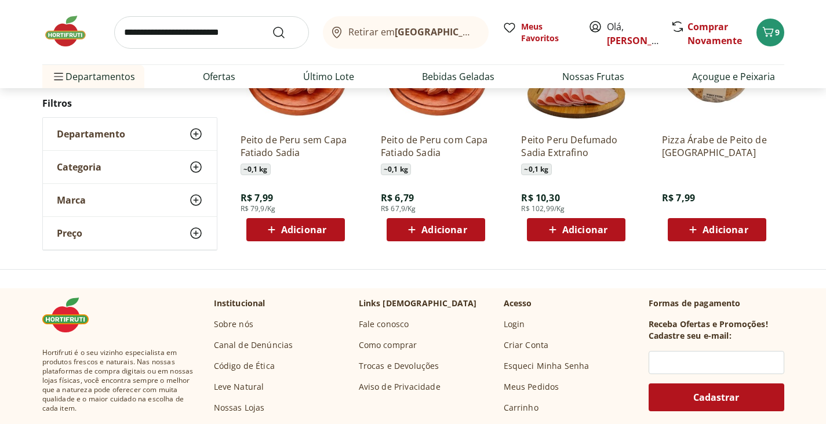
scroll to position [154, 0]
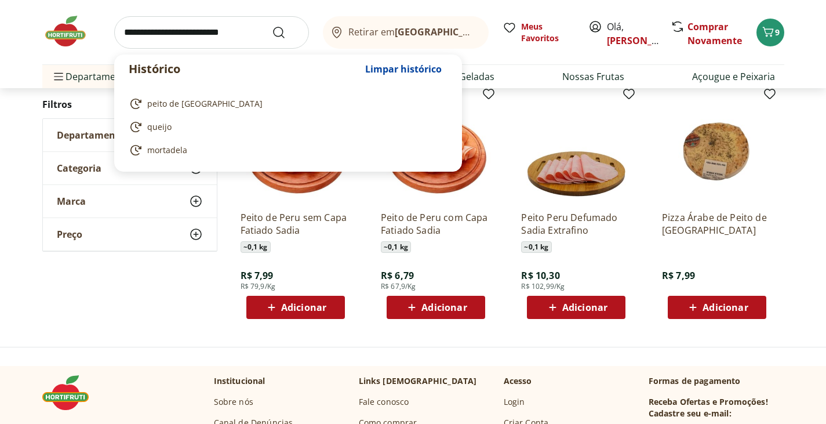
click at [205, 29] on input "search" at bounding box center [211, 32] width 195 height 32
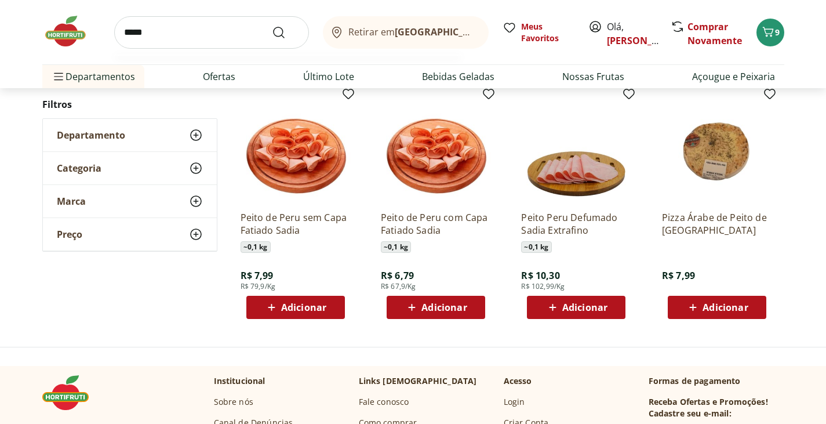
type input "*****"
click at [272, 26] on button "Submit Search" at bounding box center [286, 33] width 28 height 14
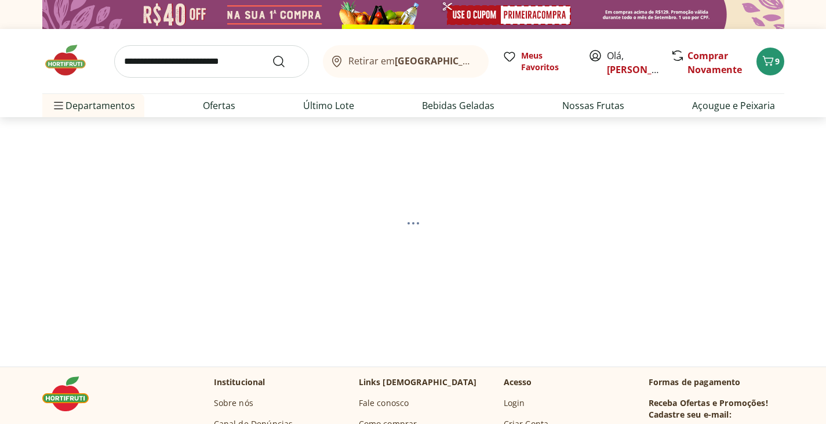
select select "**********"
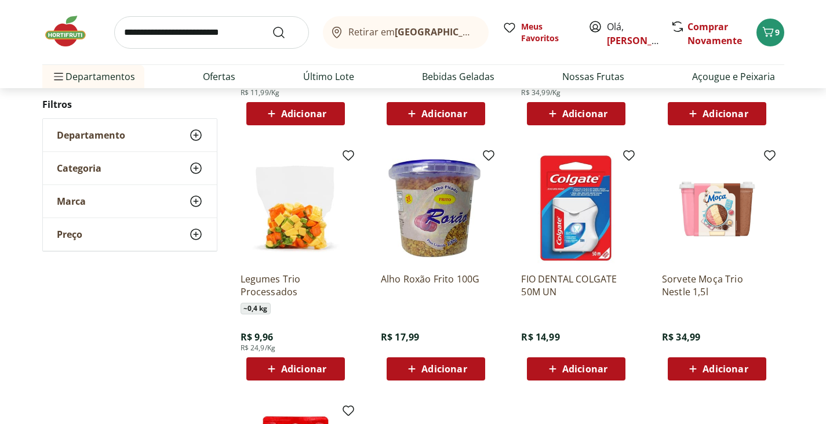
scroll to position [580, 0]
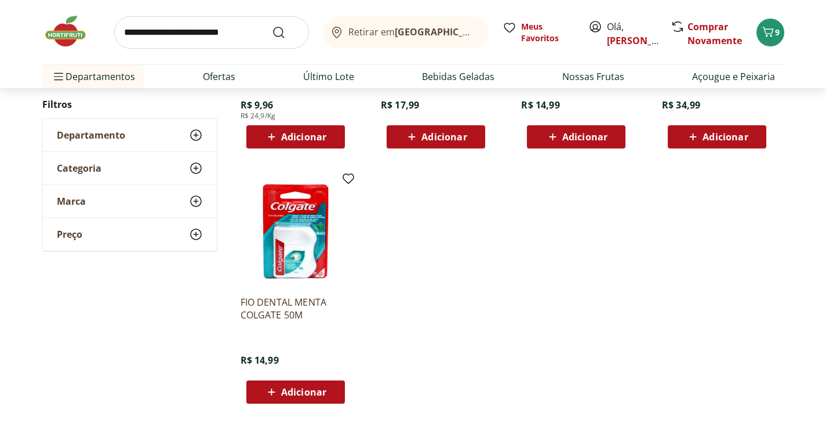
click at [194, 28] on input "search" at bounding box center [211, 32] width 195 height 32
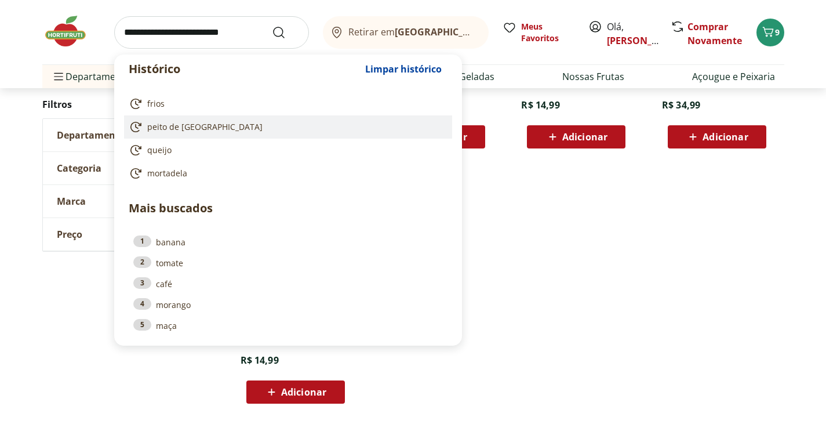
click at [192, 130] on span "peito de [GEOGRAPHIC_DATA]" at bounding box center [204, 127] width 115 height 12
type input "**********"
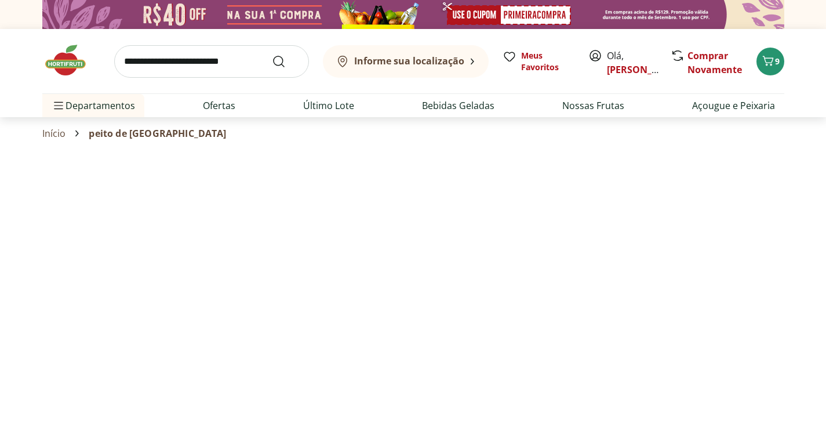
select select "**********"
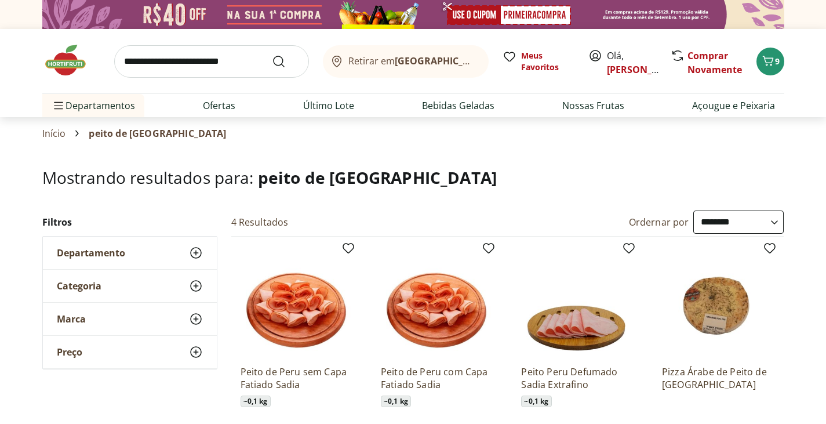
click at [325, 321] on img at bounding box center [296, 301] width 110 height 110
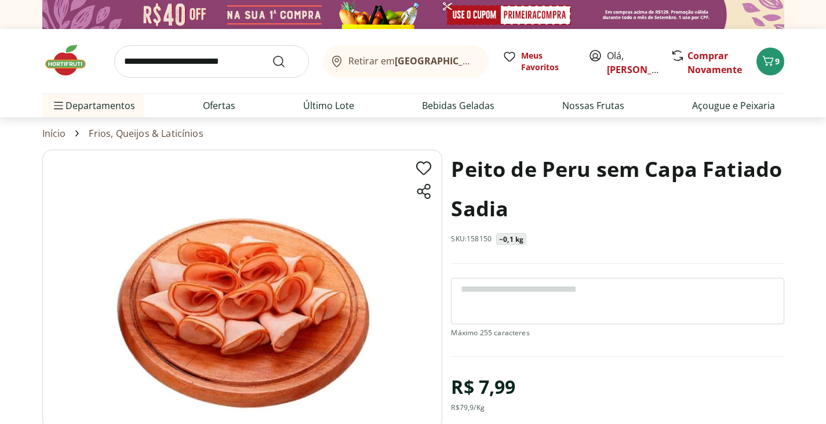
click at [107, 131] on link "Frios, Queijos & Laticínios" at bounding box center [146, 133] width 114 height 10
select select "**********"
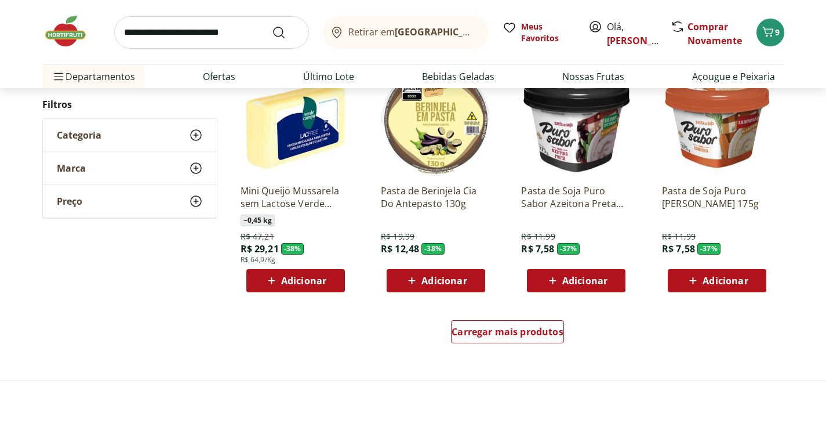
scroll to position [657, 0]
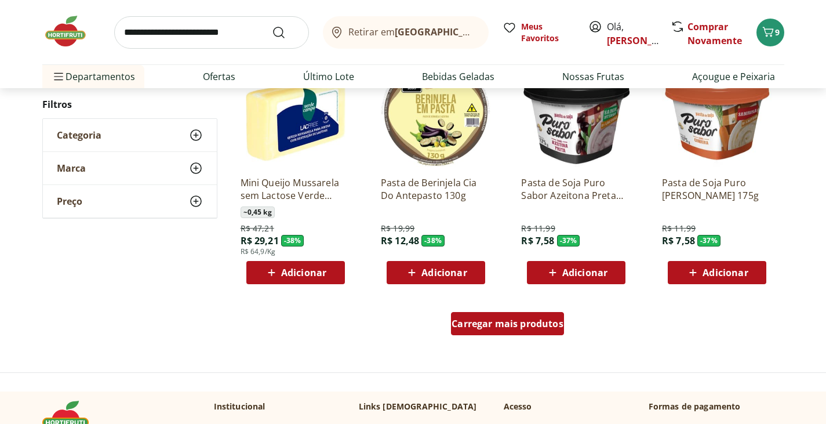
click at [499, 325] on span "Carregar mais produtos" at bounding box center [508, 323] width 112 height 9
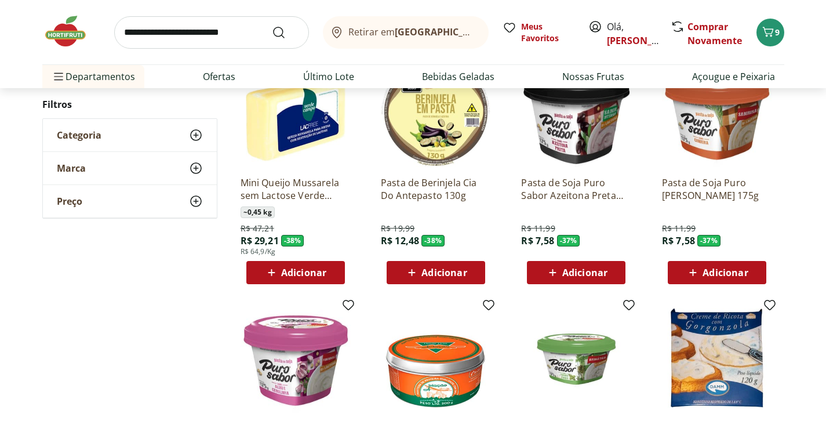
click at [194, 136] on icon at bounding box center [196, 135] width 14 height 14
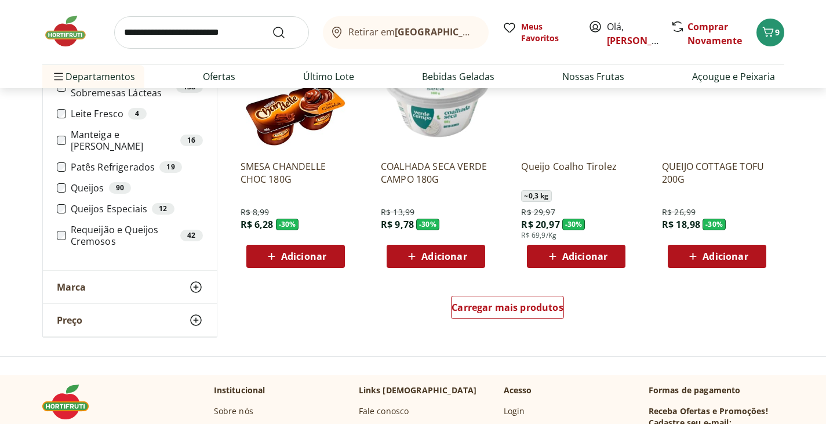
scroll to position [1430, 0]
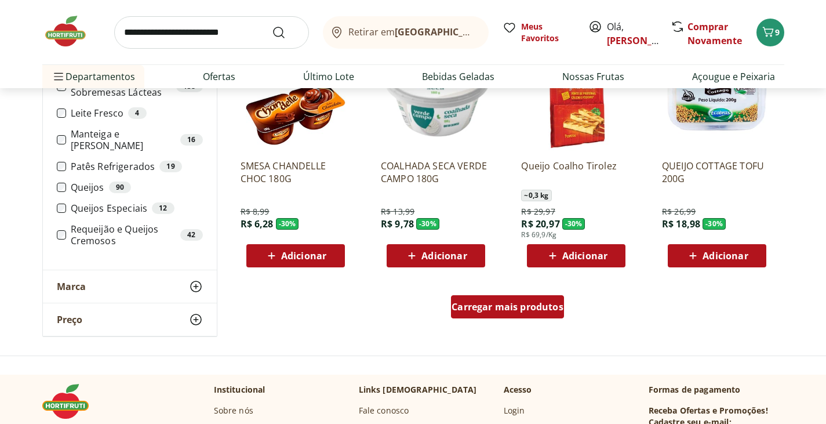
click at [507, 307] on span "Carregar mais produtos" at bounding box center [508, 306] width 112 height 9
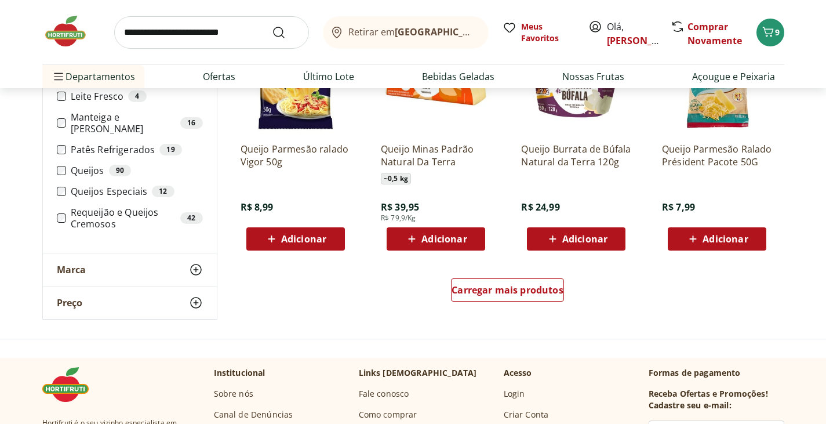
scroll to position [2203, 0]
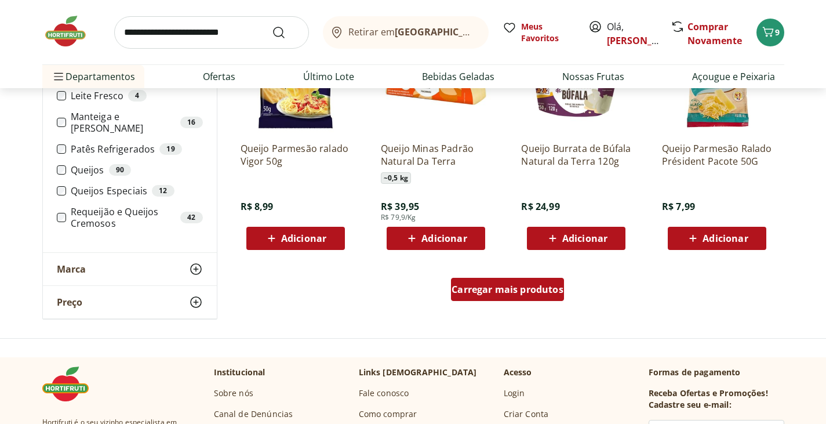
click at [523, 296] on div "Carregar mais produtos" at bounding box center [507, 289] width 113 height 23
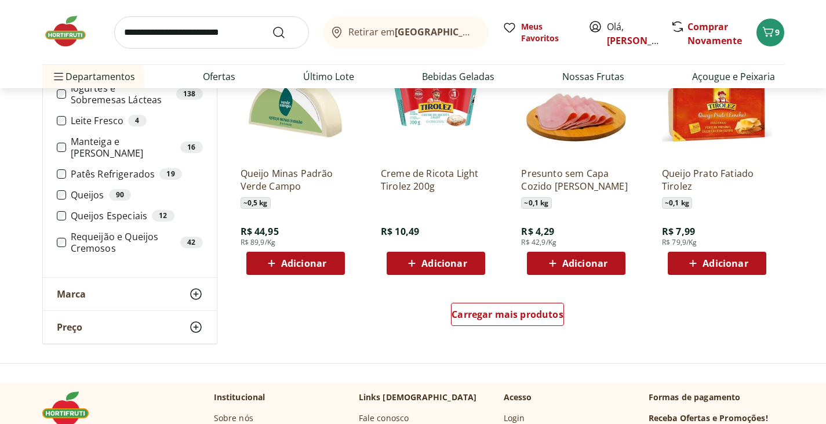
scroll to position [2937, 0]
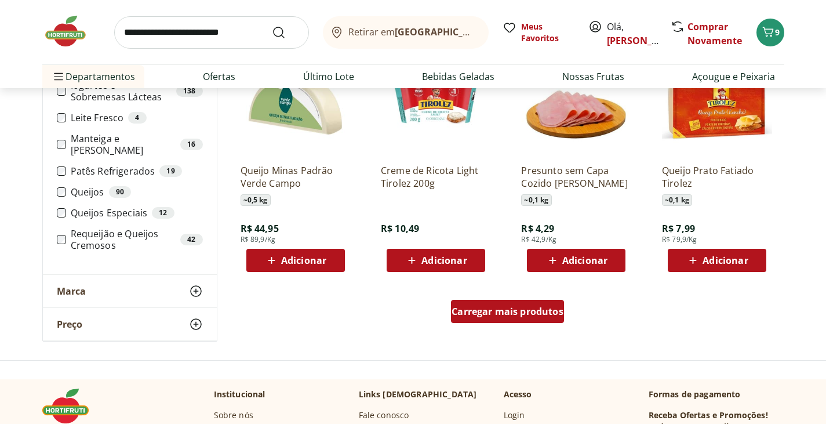
click at [511, 324] on link "Carregar mais produtos" at bounding box center [507, 314] width 113 height 28
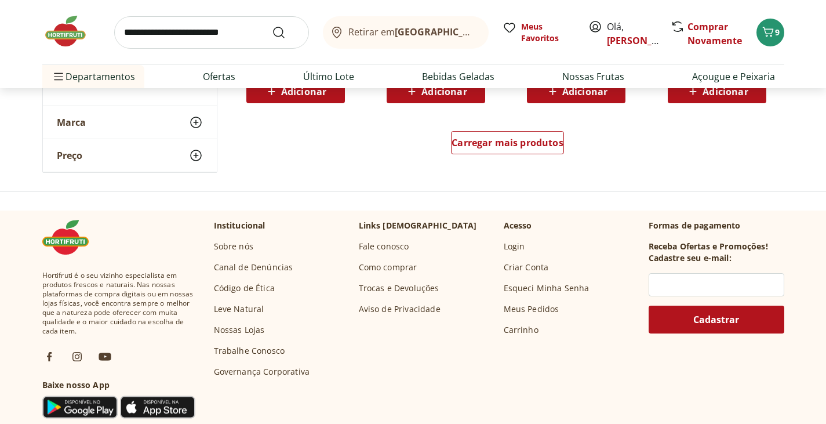
scroll to position [3865, 0]
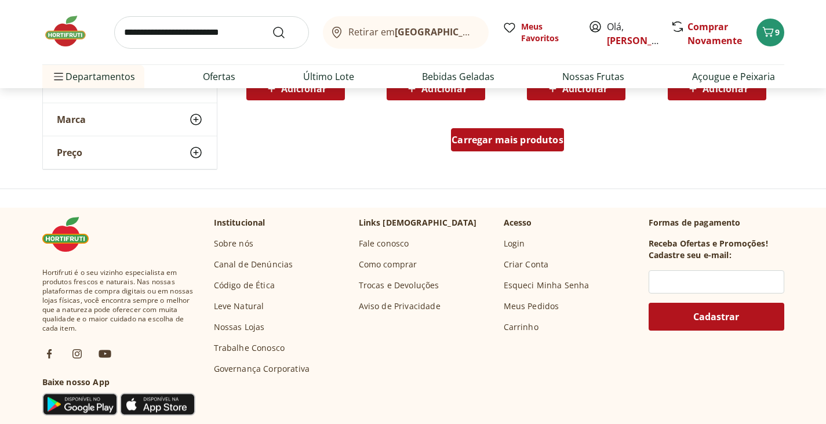
click at [536, 141] on span "Carregar mais produtos" at bounding box center [508, 139] width 112 height 9
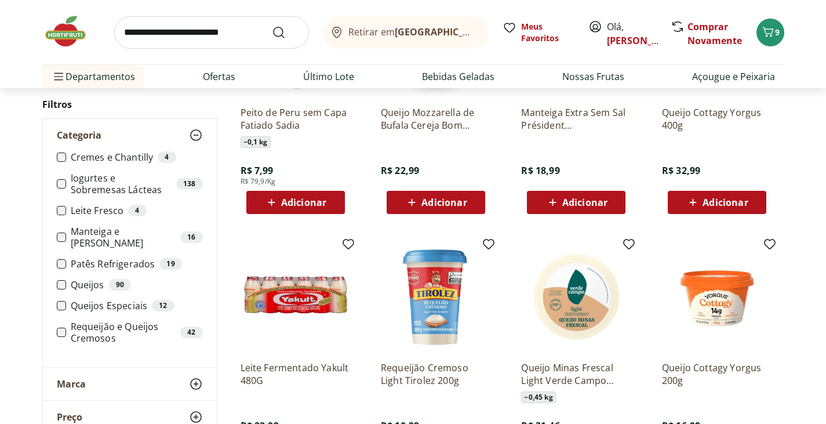
scroll to position [3903, 0]
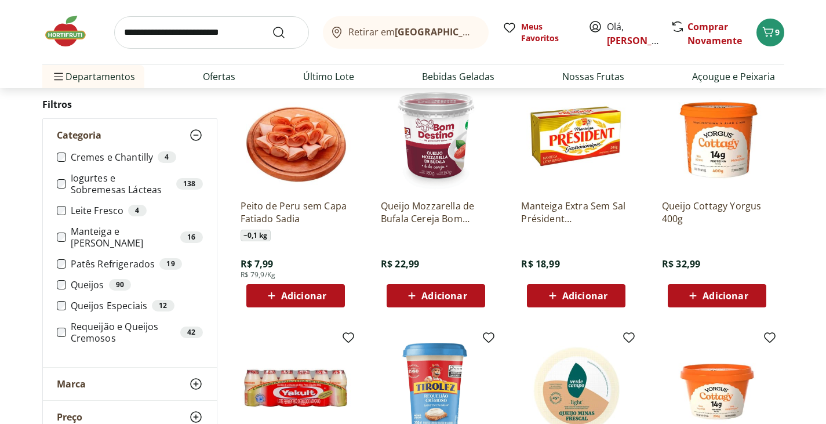
click at [319, 298] on span "Adicionar" at bounding box center [303, 295] width 45 height 9
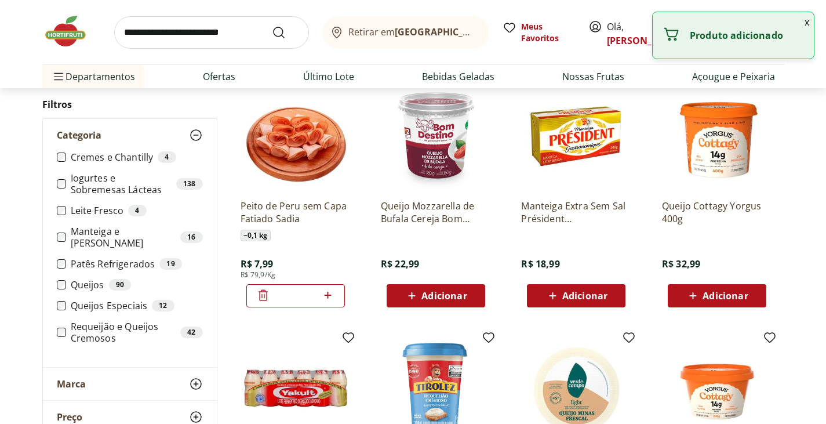
click at [330, 293] on icon at bounding box center [328, 295] width 14 height 14
type input "*"
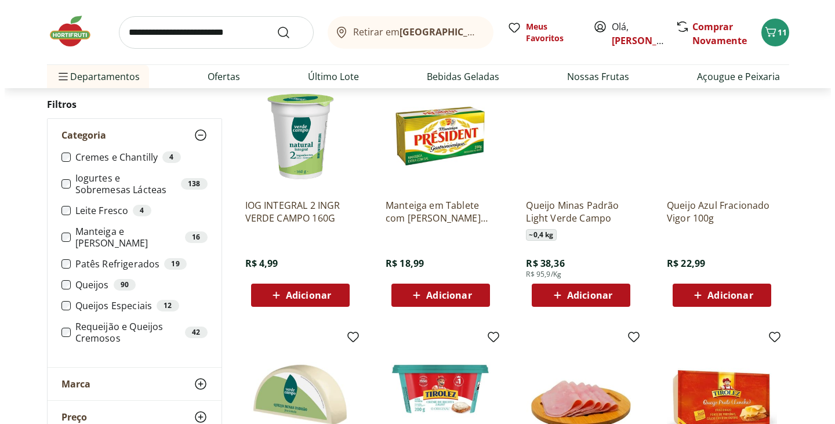
scroll to position [2512, 0]
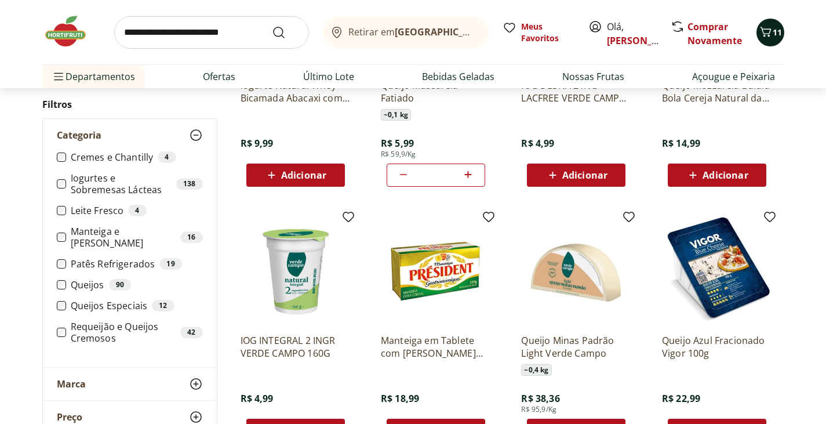
click at [770, 41] on div "11" at bounding box center [770, 32] width 9 height 19
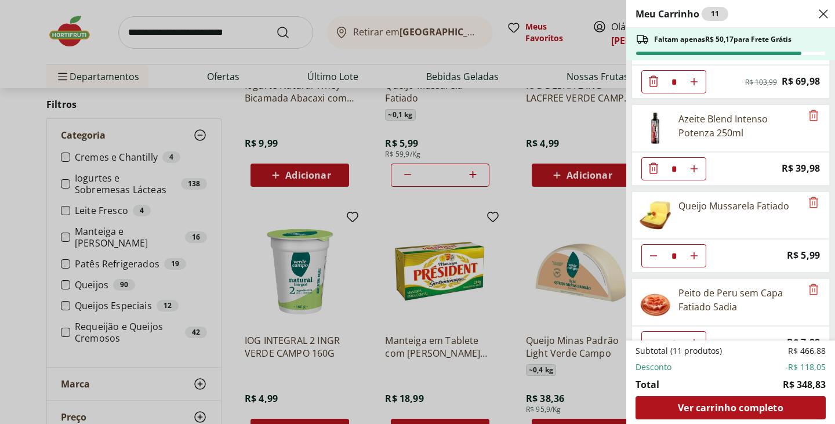
scroll to position [333, 0]
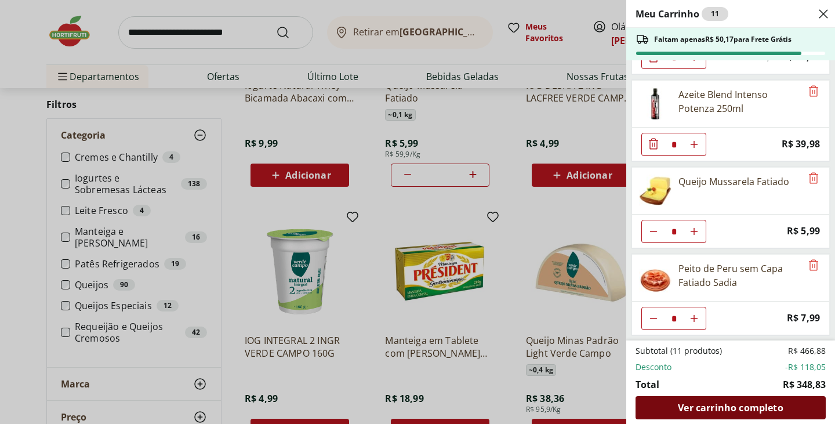
click at [701, 406] on span "Ver carrinho completo" at bounding box center [730, 407] width 105 height 9
